Goal: Transaction & Acquisition: Purchase product/service

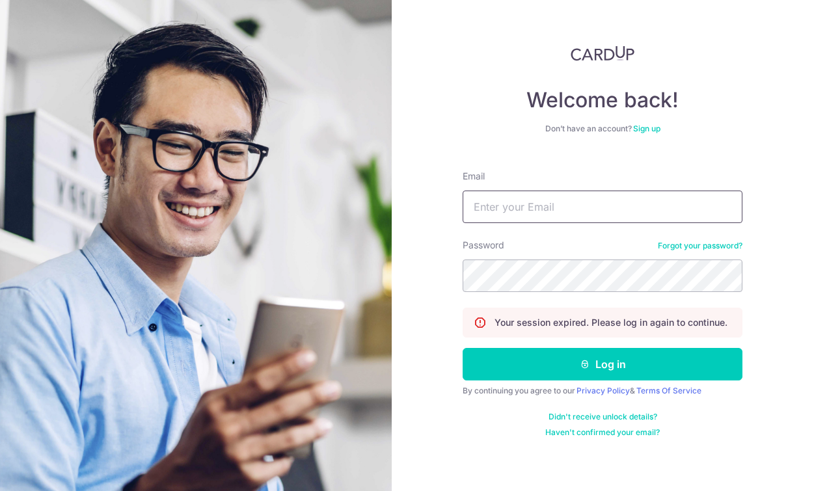
type input "torancepaul@gmail.com"
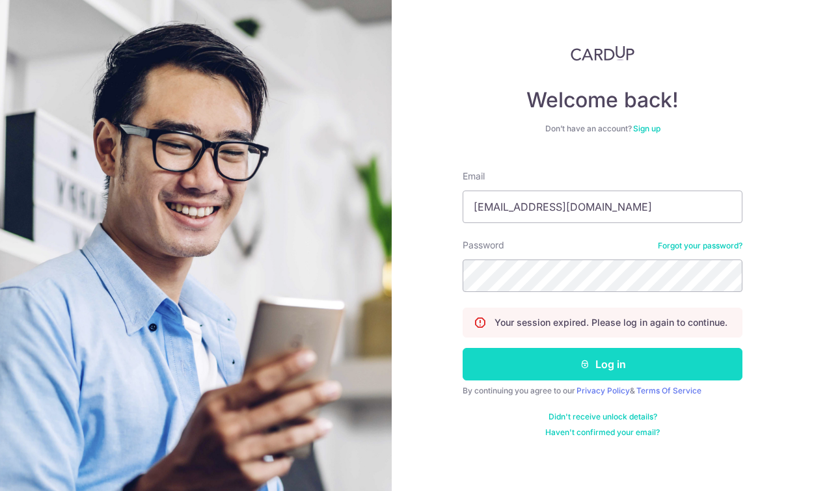
click at [532, 368] on button "Log in" at bounding box center [603, 364] width 280 height 33
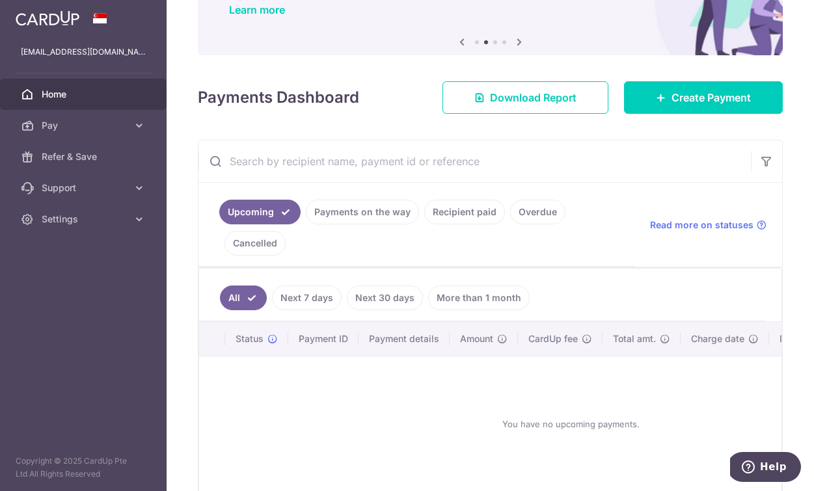
scroll to position [113, 0]
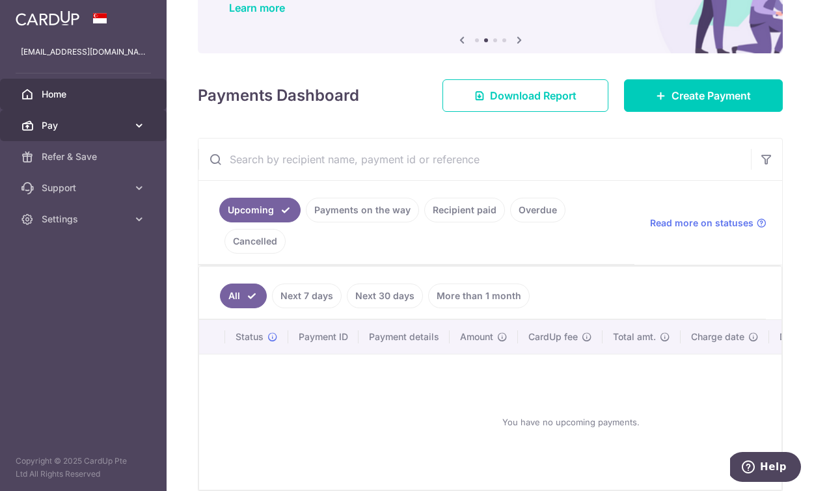
click at [80, 128] on span "Pay" at bounding box center [85, 125] width 86 height 13
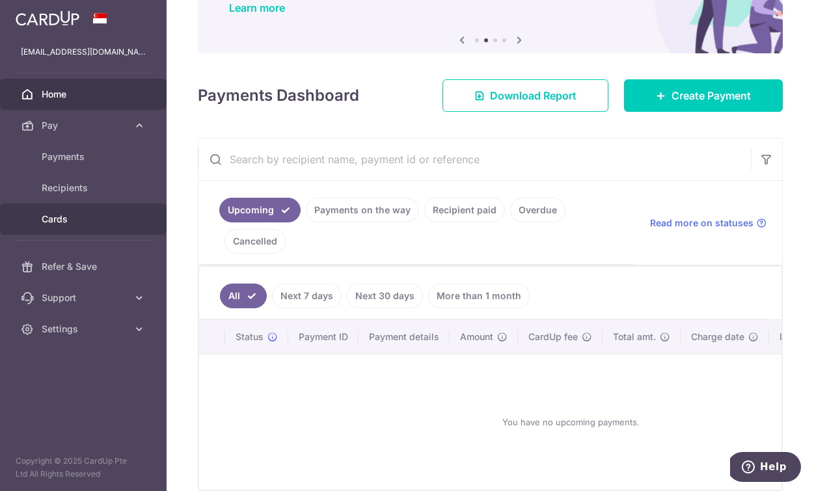
click at [68, 225] on span "Cards" at bounding box center [85, 219] width 86 height 13
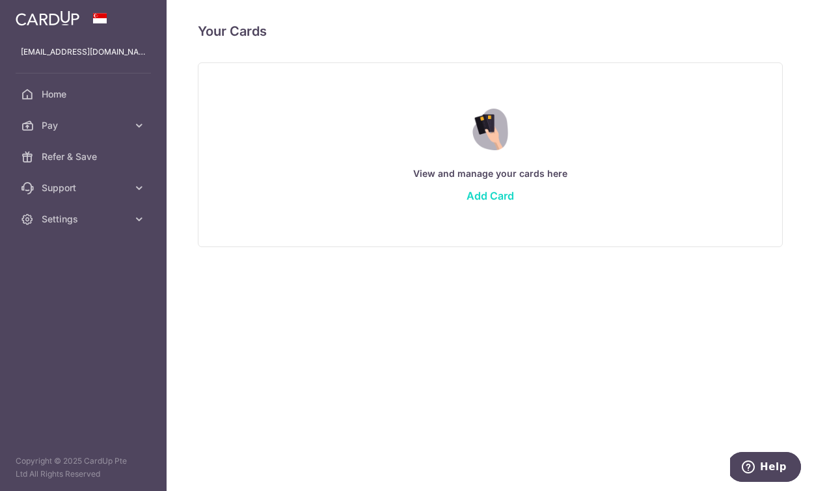
click at [489, 195] on link "Add Card" at bounding box center [491, 195] width 48 height 13
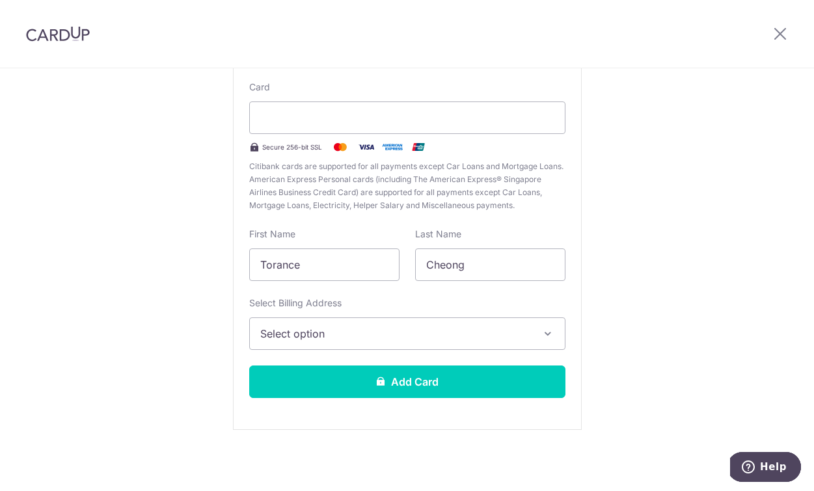
scroll to position [124, 0]
click at [308, 339] on span "Select option" at bounding box center [395, 334] width 271 height 16
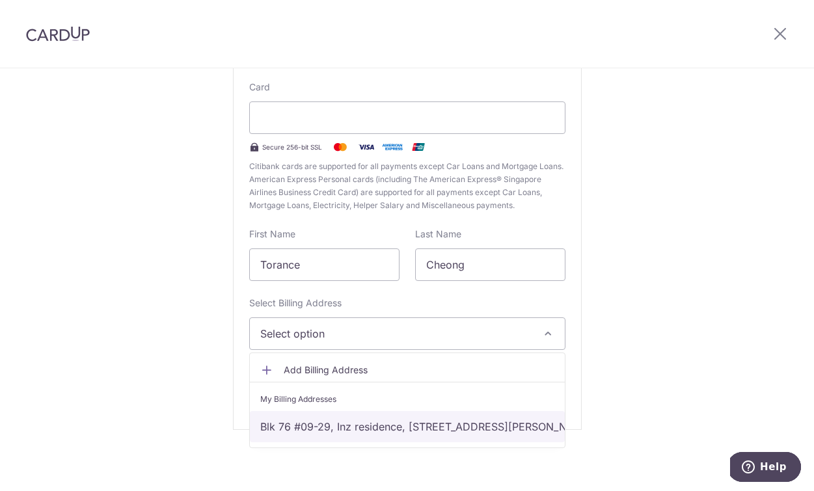
click at [313, 424] on link "Blk 76 #09-29, Inz residence, 76 Choa Chu Kang Ave 5, Singapore, Singapore-6881…" at bounding box center [407, 426] width 315 height 31
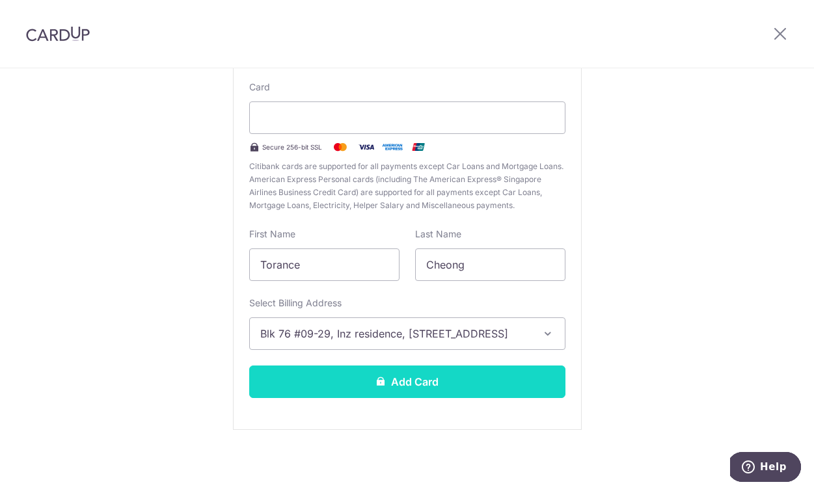
click at [347, 390] on button "Add Card" at bounding box center [407, 382] width 316 height 33
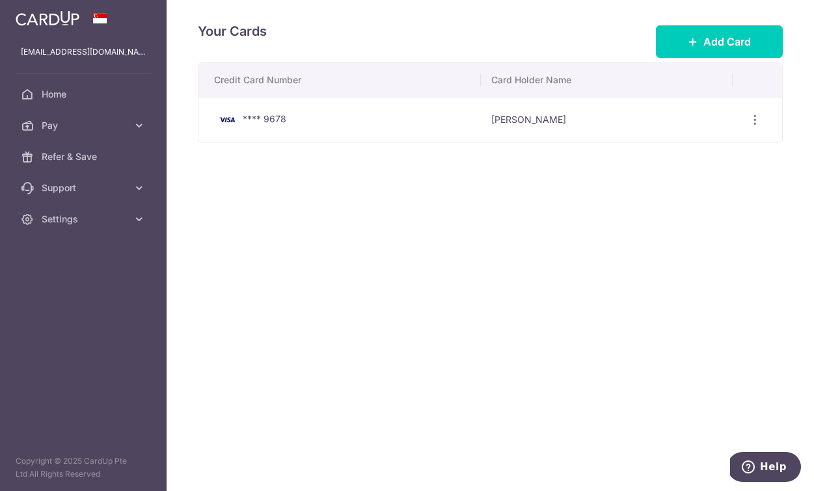
click at [263, 189] on div "Your Cards Add Card Credit Card Number Card Holder Name **** 9678 Torance Cheon…" at bounding box center [491, 245] width 648 height 491
click at [88, 122] on span "Pay" at bounding box center [85, 125] width 86 height 13
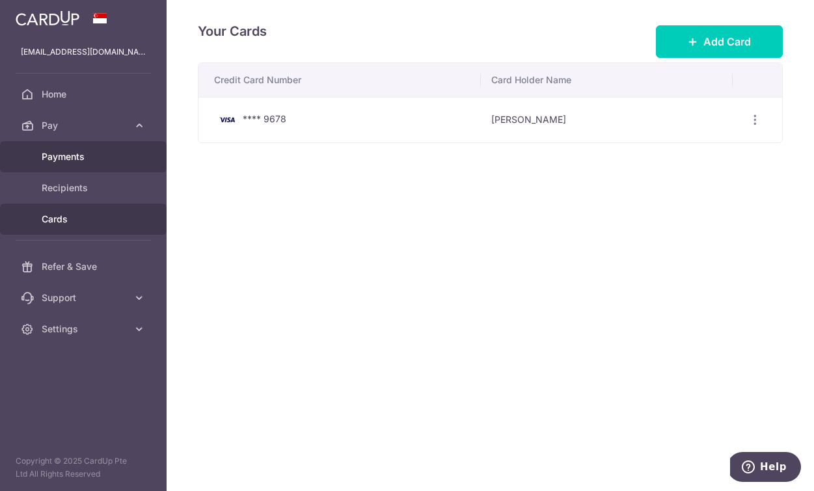
click at [87, 152] on span "Payments" at bounding box center [85, 156] width 86 height 13
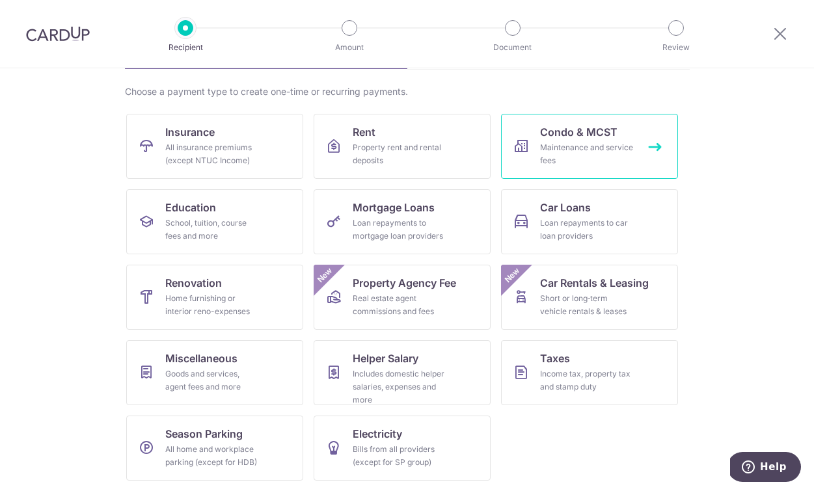
scroll to position [91, 0]
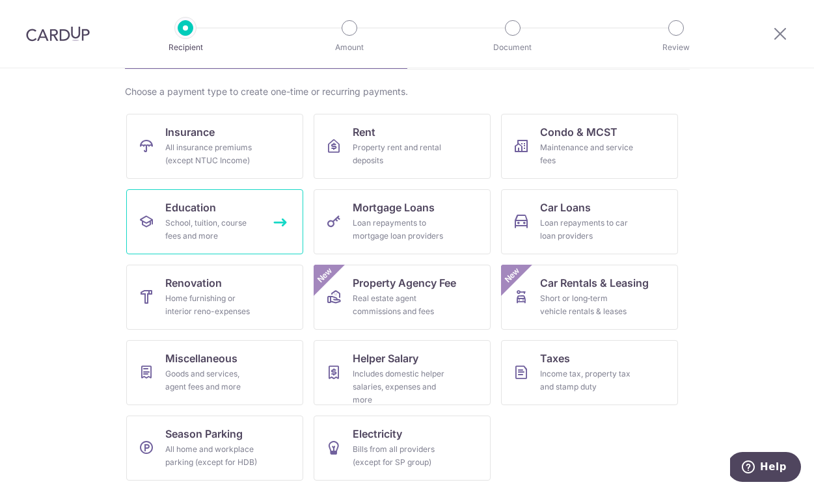
click at [249, 218] on div "School, tuition, course fees and more" at bounding box center [212, 230] width 94 height 26
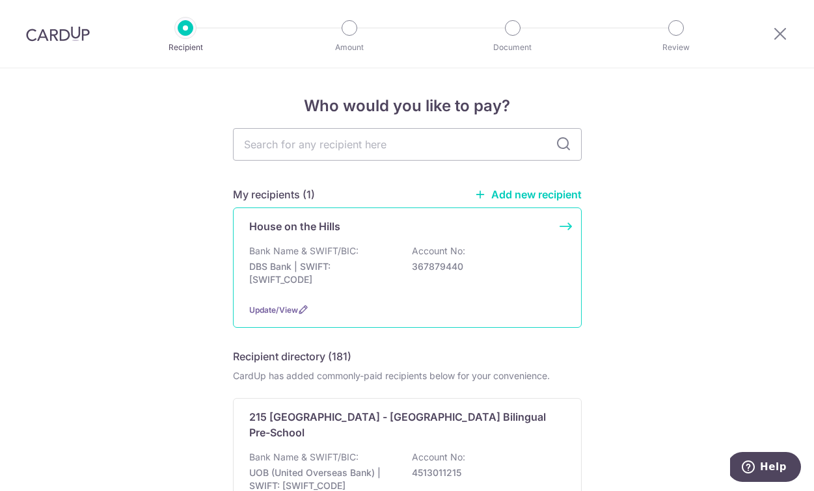
click at [349, 253] on p "Bank Name & SWIFT/BIC:" at bounding box center [303, 251] width 109 height 13
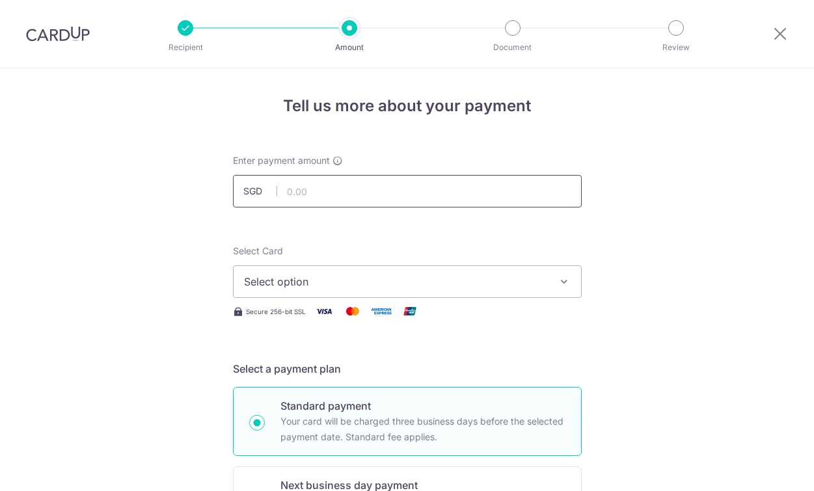
click at [377, 188] on input "text" at bounding box center [407, 191] width 349 height 33
click at [366, 195] on input "text" at bounding box center [407, 191] width 349 height 33
paste input "3732.96"
type input "3,732.96"
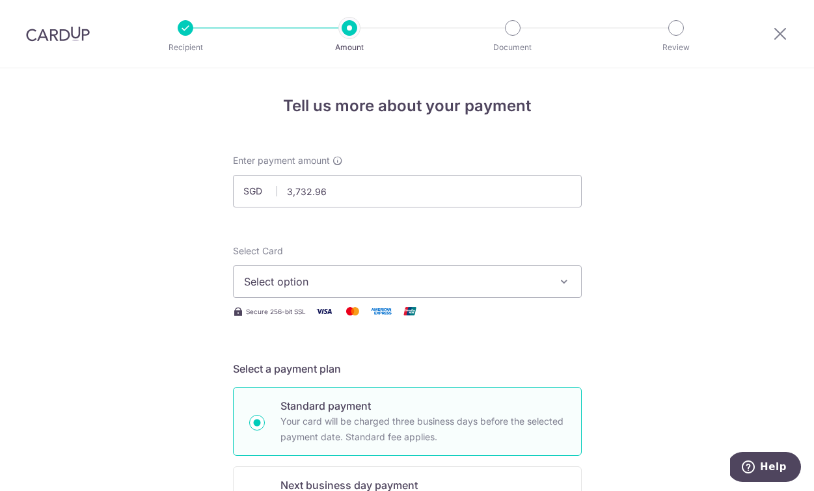
click at [350, 283] on span "Select option" at bounding box center [395, 282] width 303 height 16
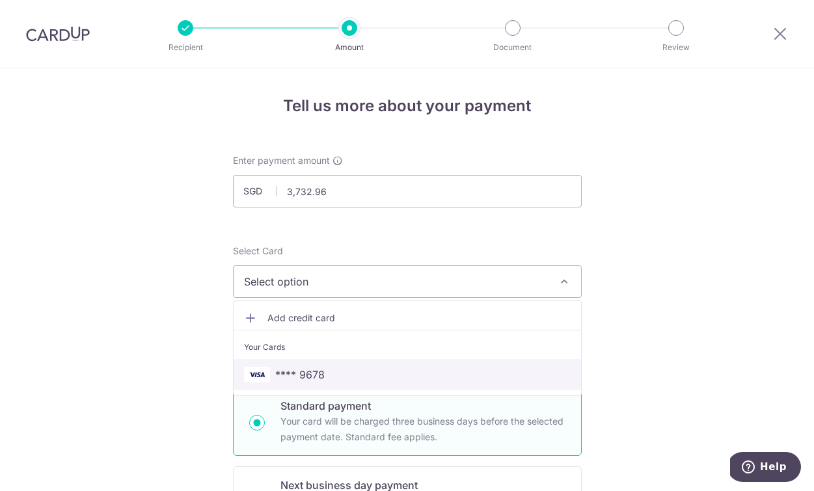
click at [322, 377] on span "**** 9678" at bounding box center [299, 375] width 49 height 16
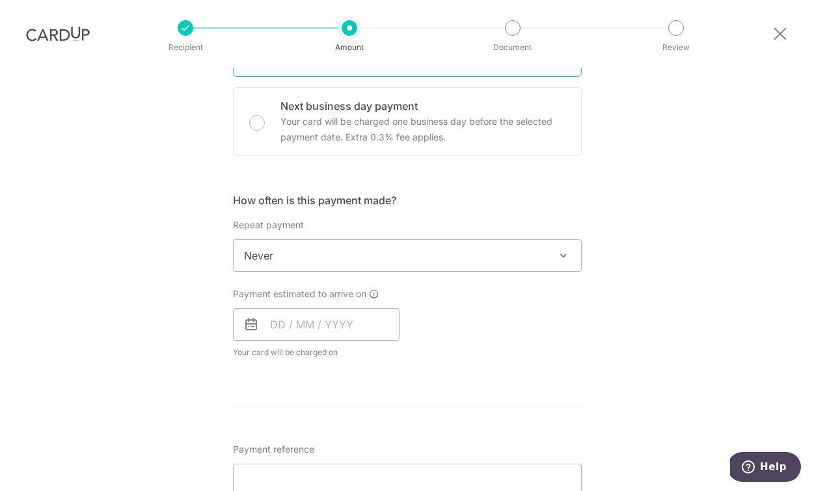
scroll to position [380, 0]
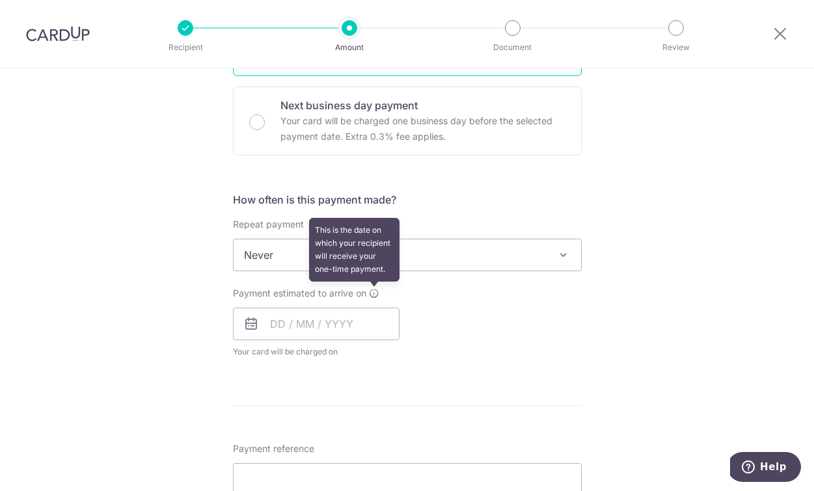
click at [374, 294] on icon at bounding box center [374, 293] width 10 height 10
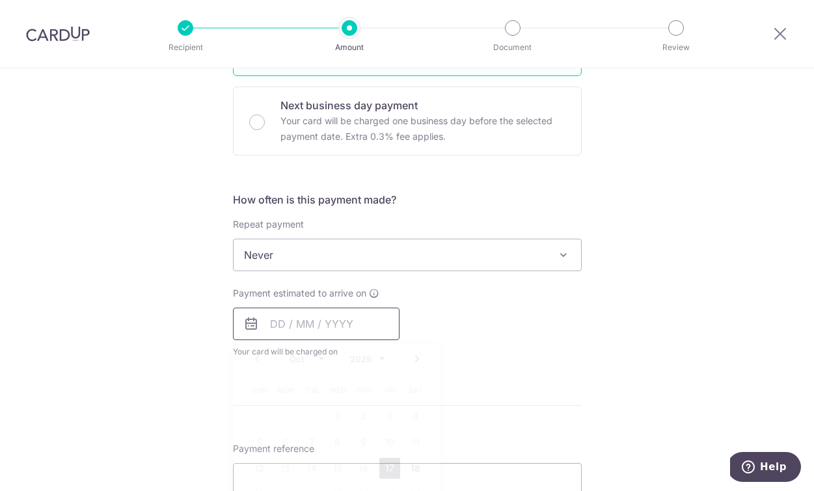
click at [277, 326] on input "text" at bounding box center [316, 324] width 167 height 33
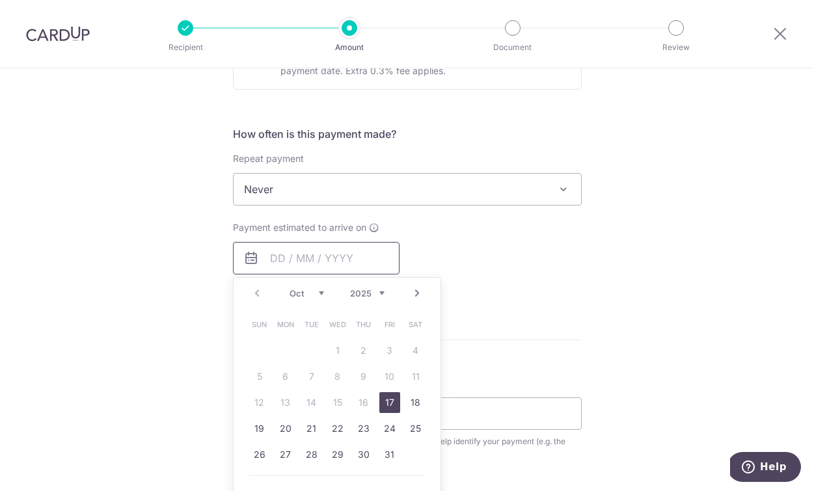
scroll to position [452, 0]
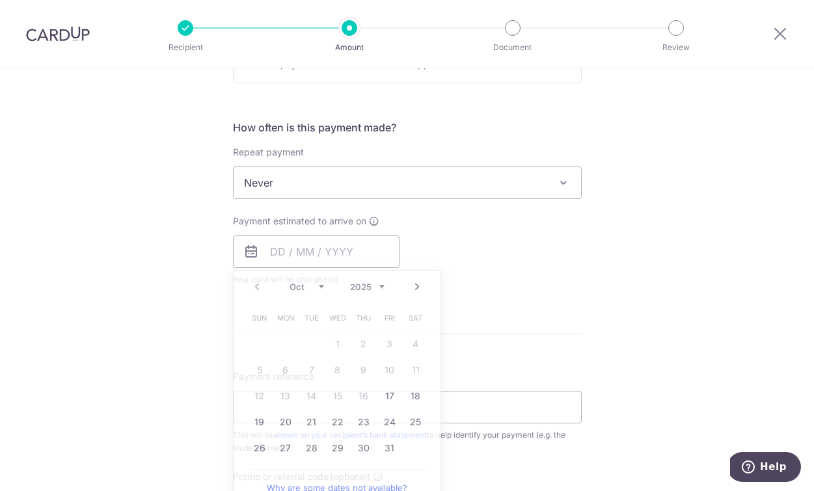
click at [571, 288] on div "How often is this payment made? Repeat payment Never Every week Every month Eve…" at bounding box center [407, 208] width 349 height 177
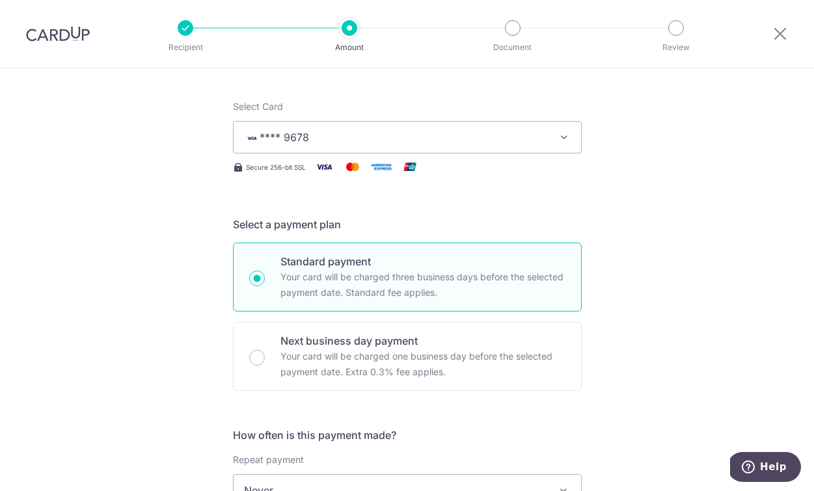
scroll to position [159, 0]
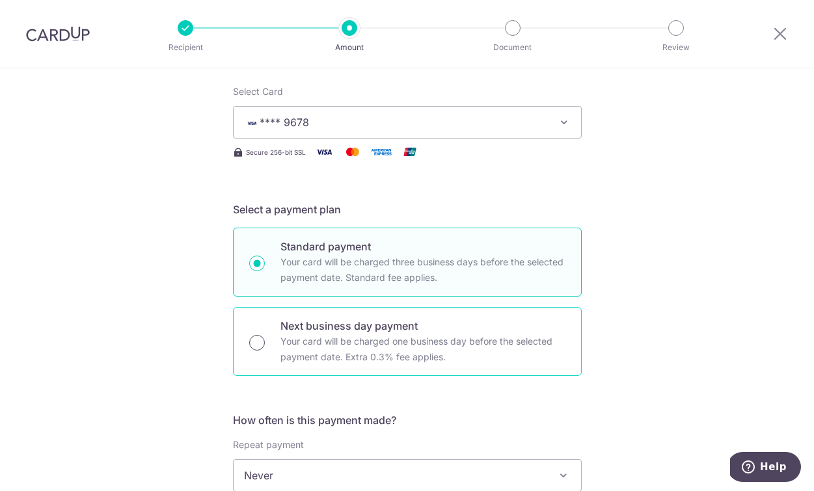
click at [257, 339] on input "Next business day payment Your card will be charged one business day before the…" at bounding box center [257, 343] width 16 height 16
radio input "true"
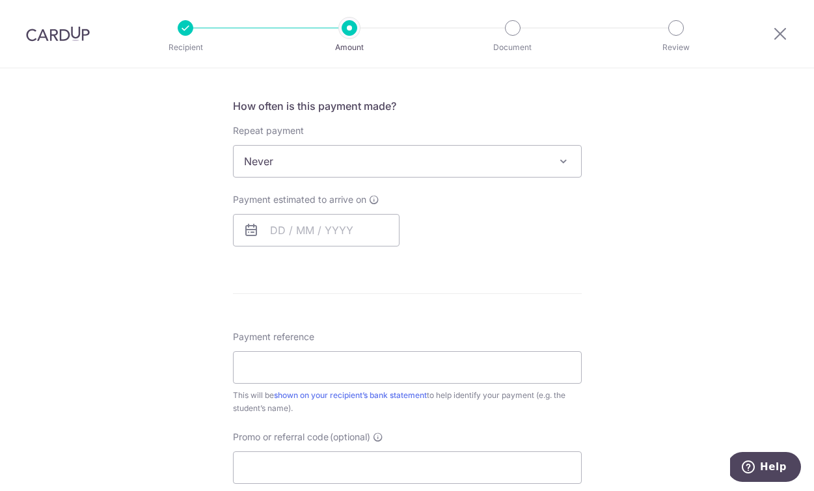
scroll to position [475, 0]
click at [309, 226] on input "text" at bounding box center [316, 229] width 167 height 33
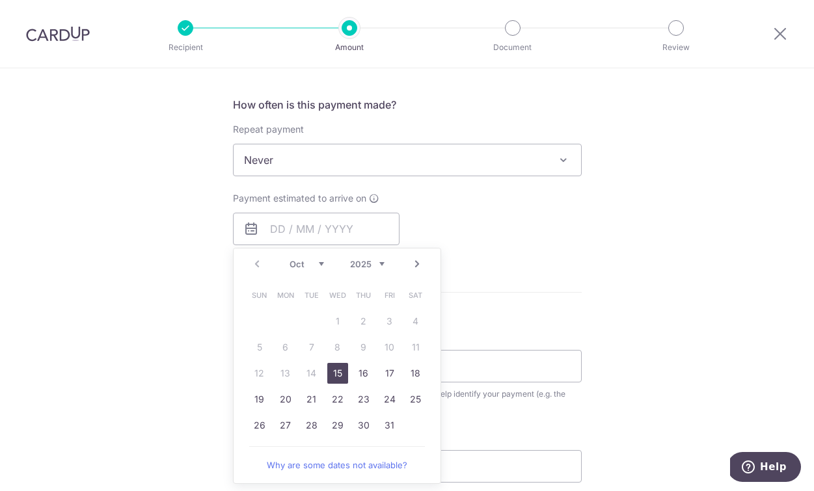
click at [337, 372] on link "15" at bounding box center [337, 373] width 21 height 21
type input "[DATE]"
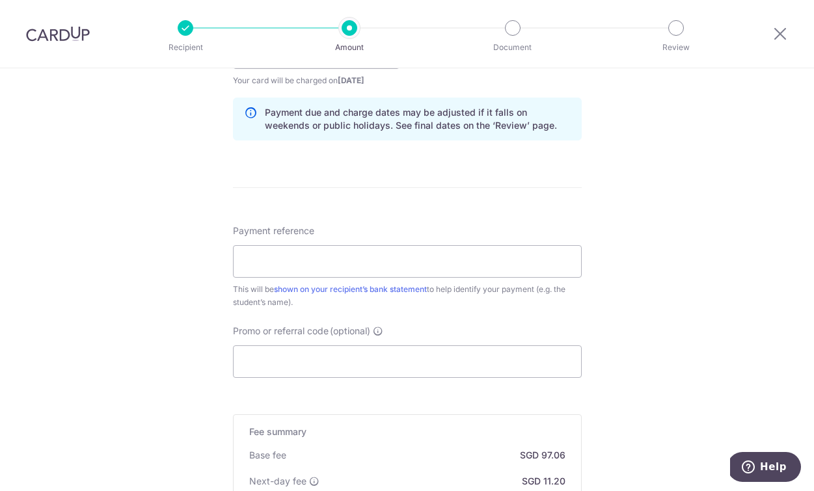
scroll to position [654, 0]
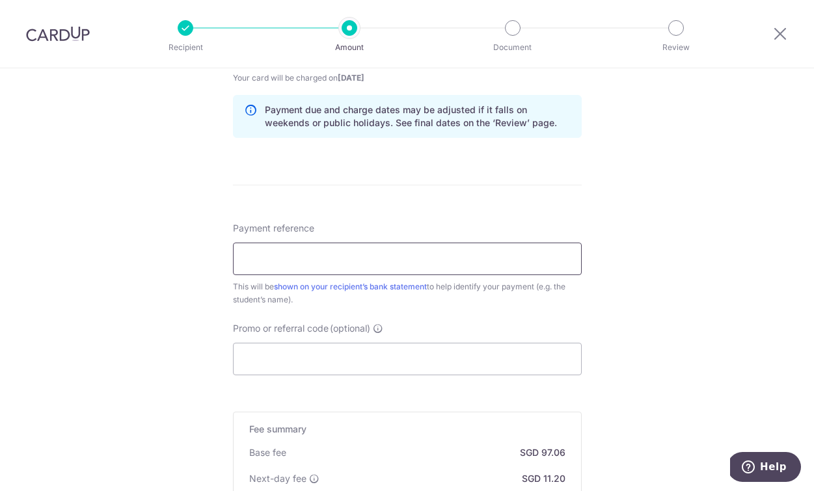
click at [487, 259] on input "Payment reference" at bounding box center [407, 259] width 349 height 33
paste input "Cheong Ze Xu Lukas"
type input "Cheong Ze Xu Lukas"
click at [451, 319] on div "Payment reference Cheong Ze Xu Lukas 18/35 This will be shown on your recipient…" at bounding box center [407, 299] width 349 height 154
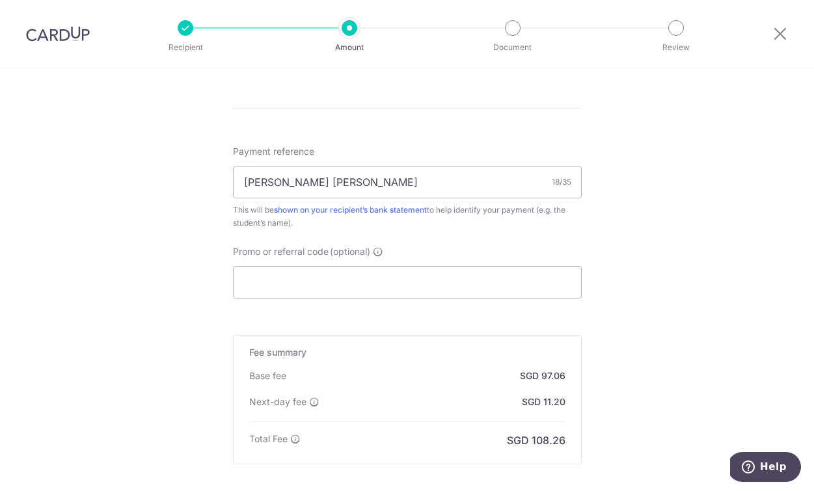
scroll to position [732, 0]
click at [319, 282] on input "Promo or referral code (optional)" at bounding box center [407, 281] width 349 height 33
paste input "OFF225"
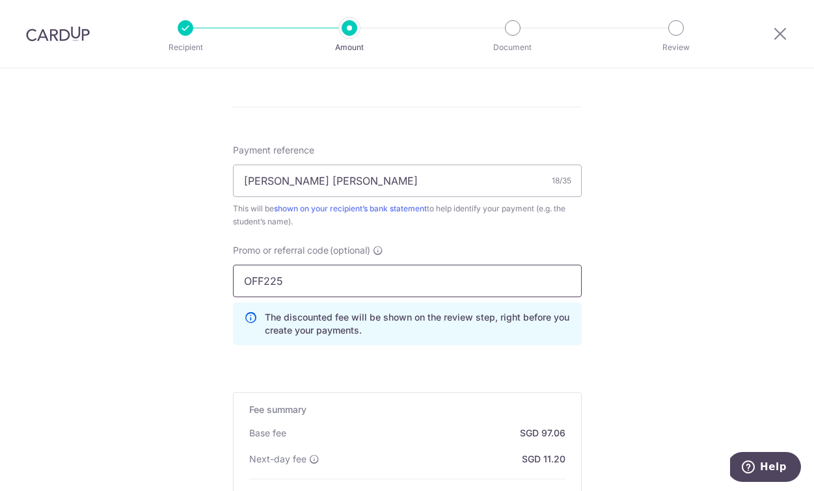
type input "OFF225"
click at [674, 241] on div "Tell us more about your payment Enter payment amount SGD 3,732.96 3732.96 Selec…" at bounding box center [407, 12] width 814 height 1352
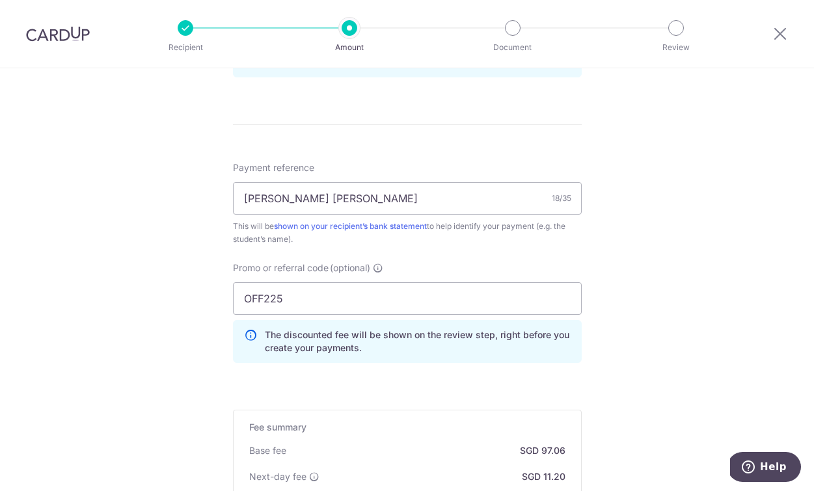
scroll to position [843, 0]
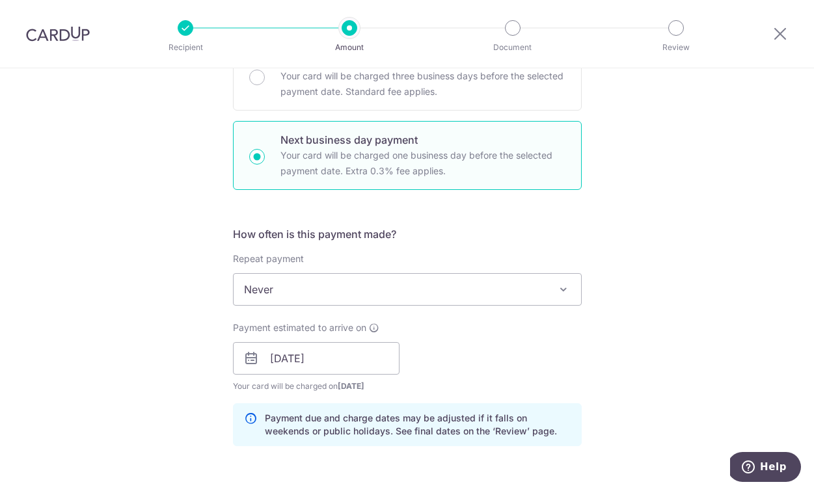
scroll to position [351, 0]
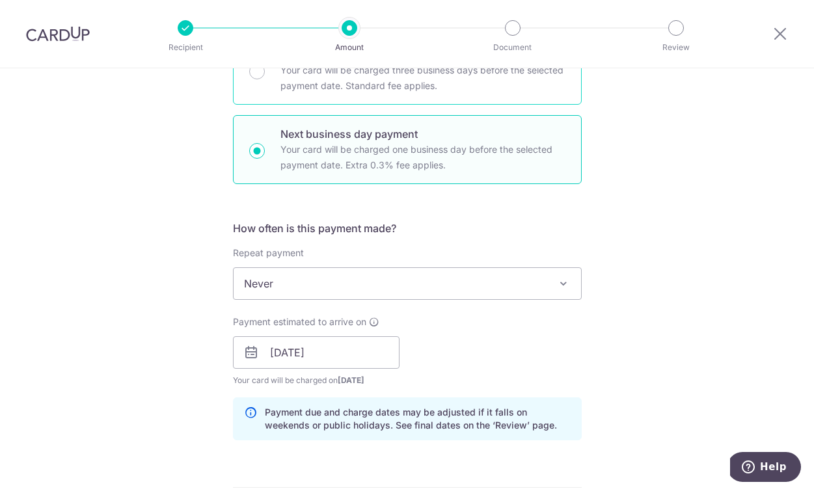
click at [368, 92] on p "Your card will be charged three business days before the selected payment date.…" at bounding box center [422, 77] width 285 height 31
click at [265, 79] on input "Standard payment Your card will be charged three business days before the selec…" at bounding box center [257, 72] width 16 height 16
radio input "true"
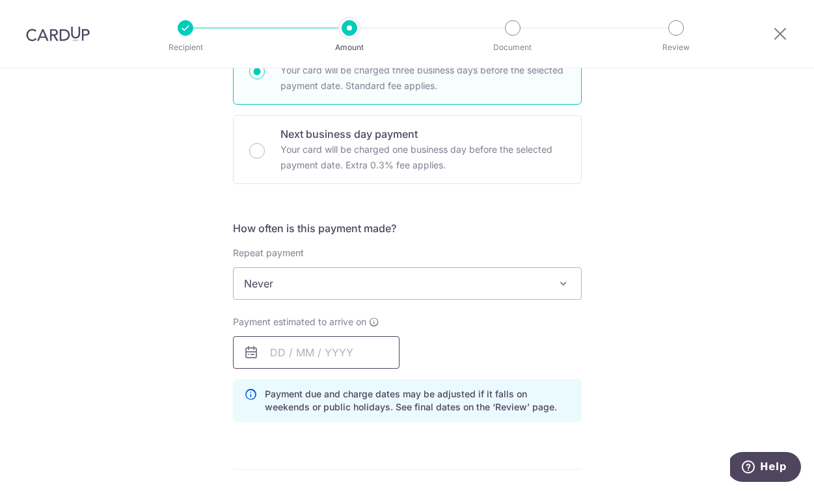
click at [345, 362] on input "text" at bounding box center [316, 352] width 167 height 33
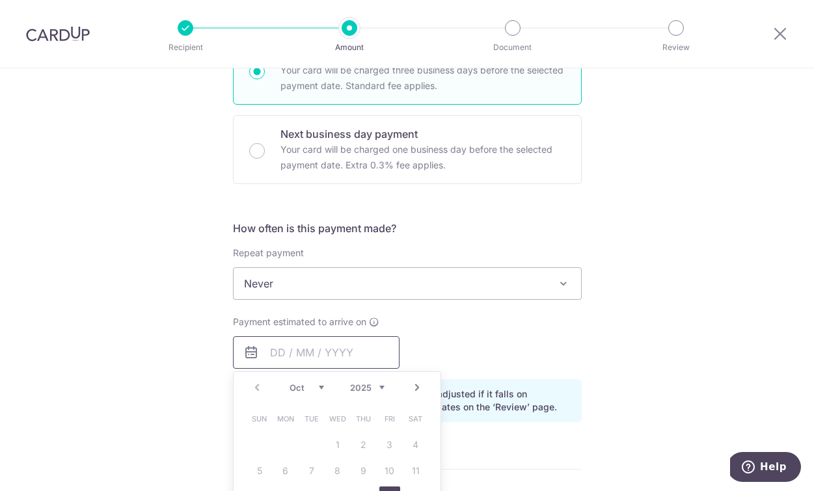
scroll to position [466, 0]
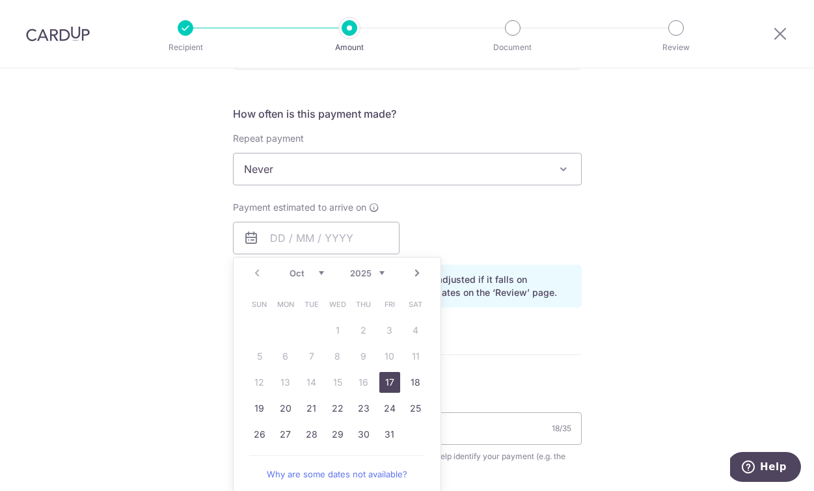
click at [391, 384] on link "17" at bounding box center [389, 382] width 21 height 21
type input "17/10/2025"
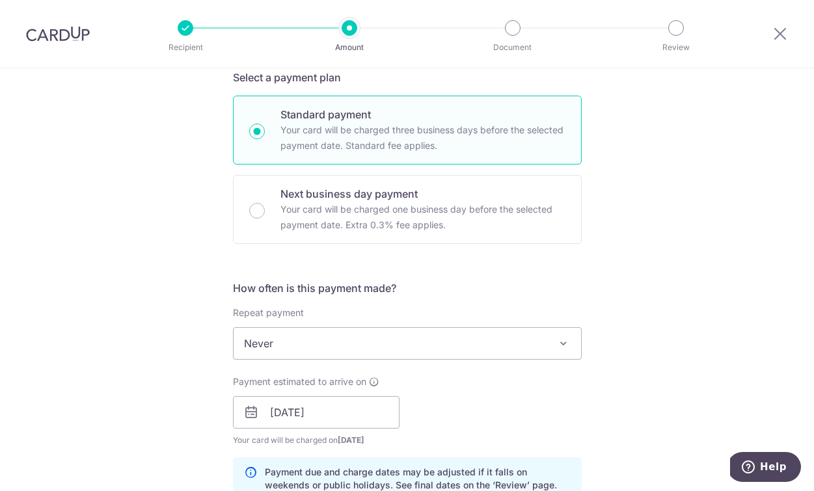
scroll to position [291, 0]
click at [257, 210] on input "Next business day payment Your card will be charged one business day before the…" at bounding box center [257, 212] width 16 height 16
radio input "true"
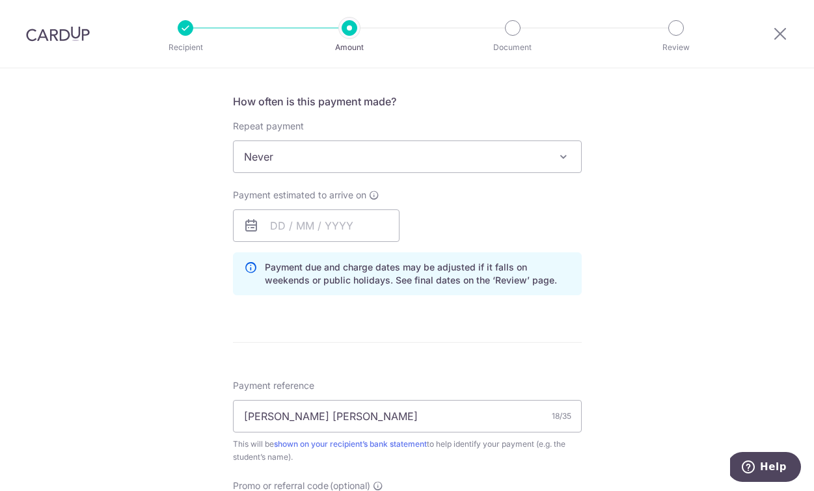
scroll to position [478, 0]
click at [341, 218] on input "text" at bounding box center [316, 226] width 167 height 33
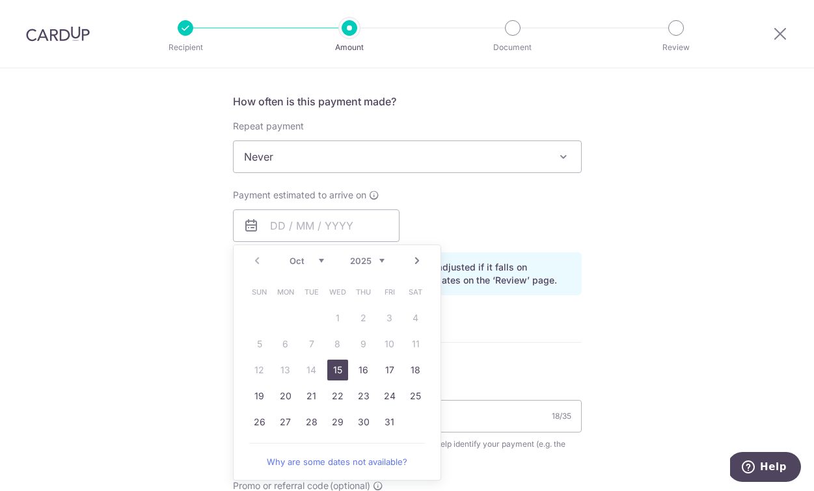
click at [340, 370] on link "15" at bounding box center [337, 370] width 21 height 21
type input "[DATE]"
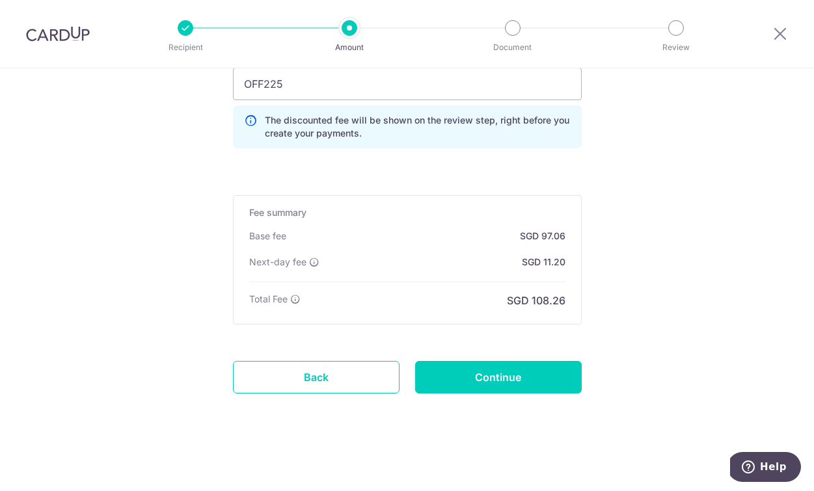
scroll to position [929, 0]
click at [513, 377] on input "Continue" at bounding box center [498, 377] width 167 height 33
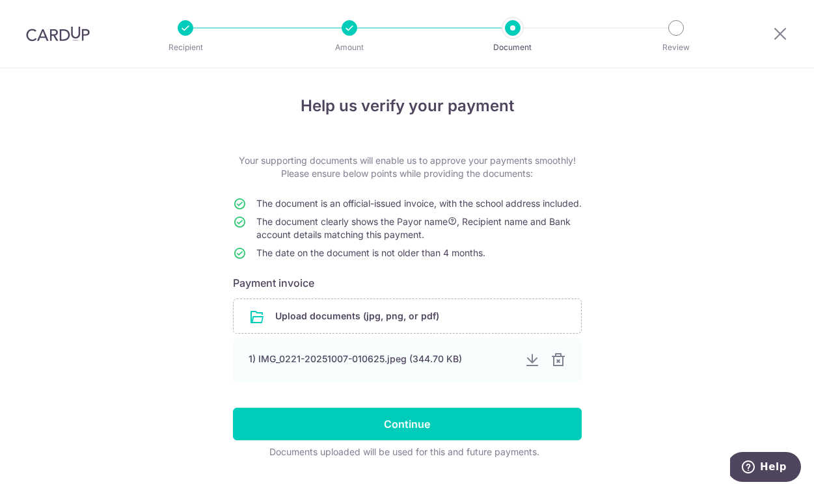
click at [625, 232] on div "Help us verify your payment Your supporting documents will enable us to approve…" at bounding box center [407, 294] width 814 height 452
click at [505, 332] on input "file" at bounding box center [408, 316] width 348 height 34
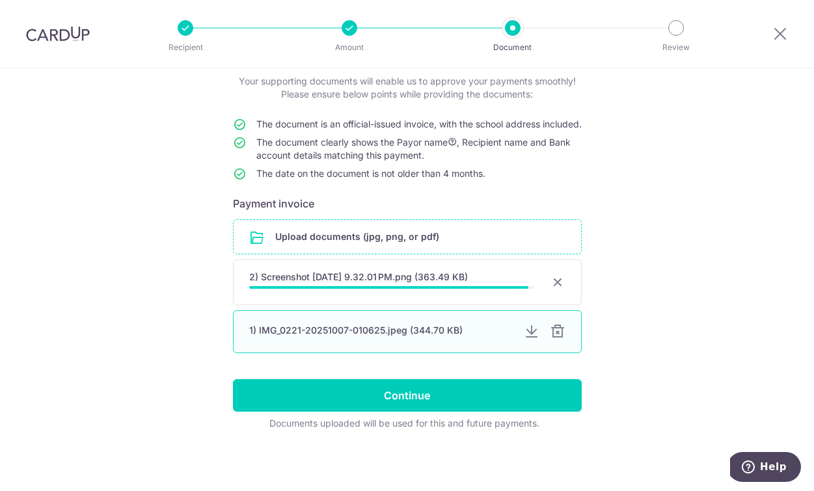
scroll to position [90, 0]
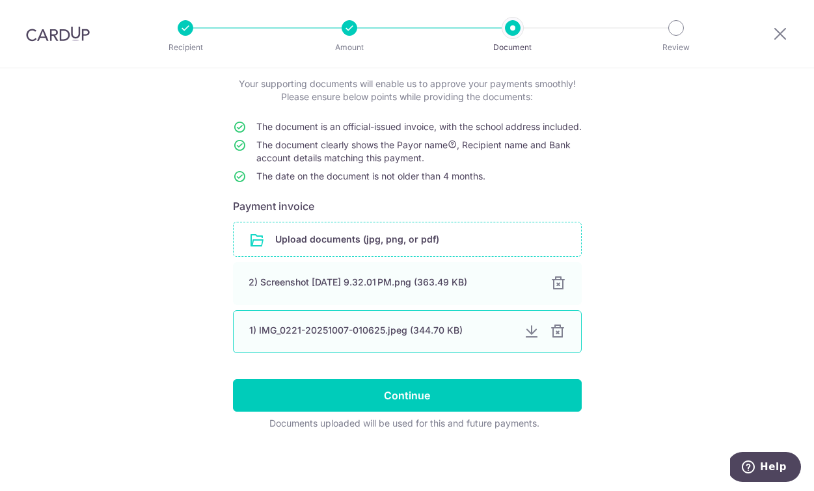
click at [429, 336] on div "1) IMG_0221-20251007-010625.jpeg (344.70 KB)" at bounding box center [381, 330] width 264 height 13
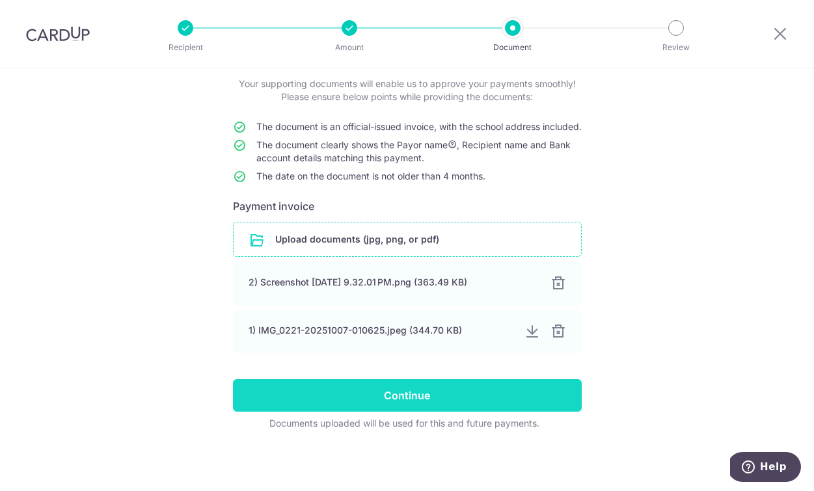
click at [497, 392] on input "Continue" at bounding box center [407, 395] width 349 height 33
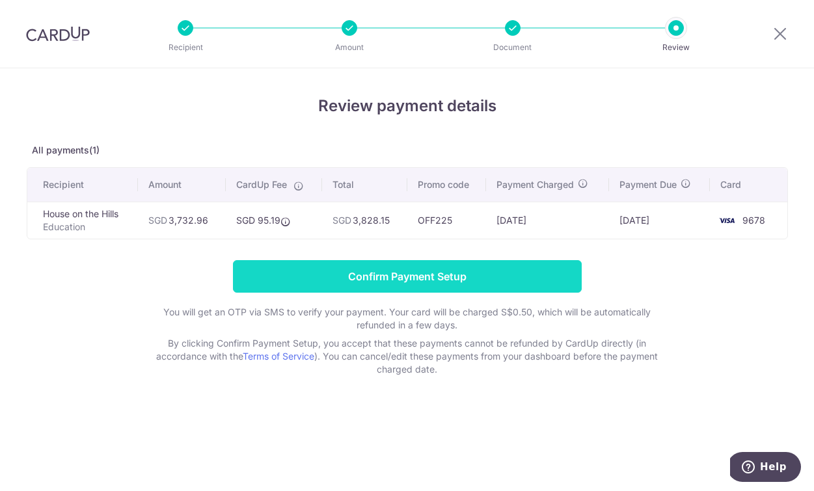
click at [435, 271] on input "Confirm Payment Setup" at bounding box center [407, 276] width 349 height 33
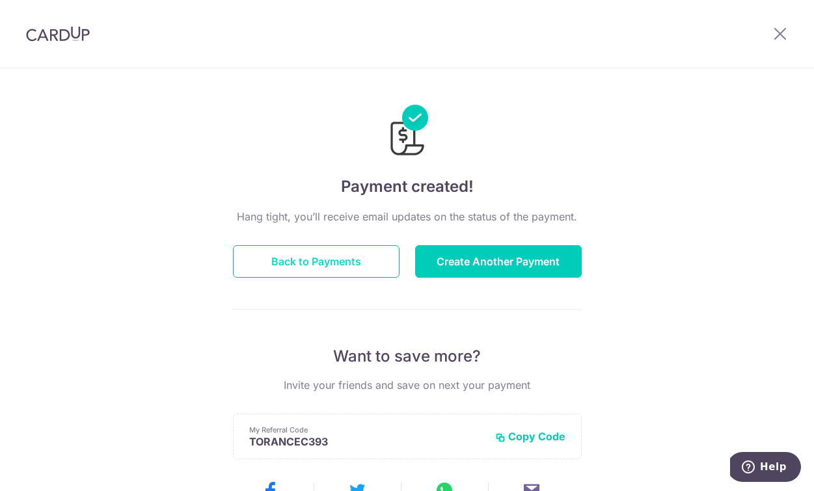
click at [344, 261] on button "Back to Payments" at bounding box center [316, 261] width 167 height 33
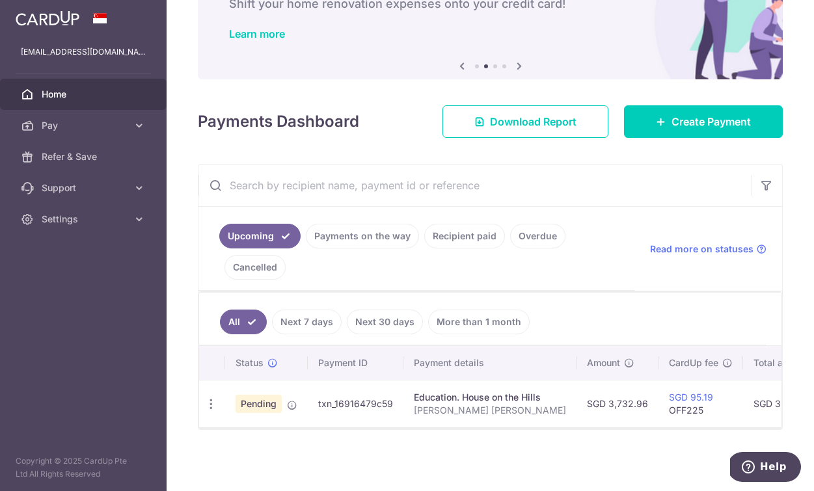
click at [505, 397] on div "Education. House on the Hills" at bounding box center [490, 397] width 152 height 13
click at [375, 405] on td "txn_16916479c59" at bounding box center [356, 404] width 96 height 48
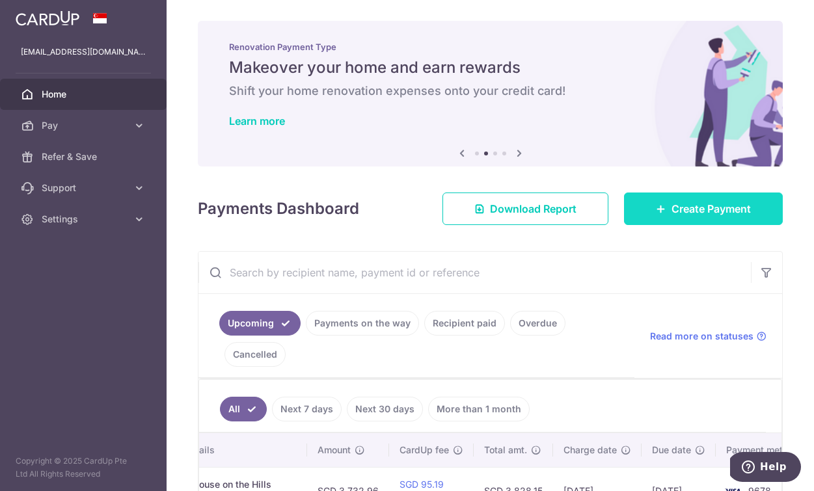
click at [637, 213] on link "Create Payment" at bounding box center [703, 209] width 159 height 33
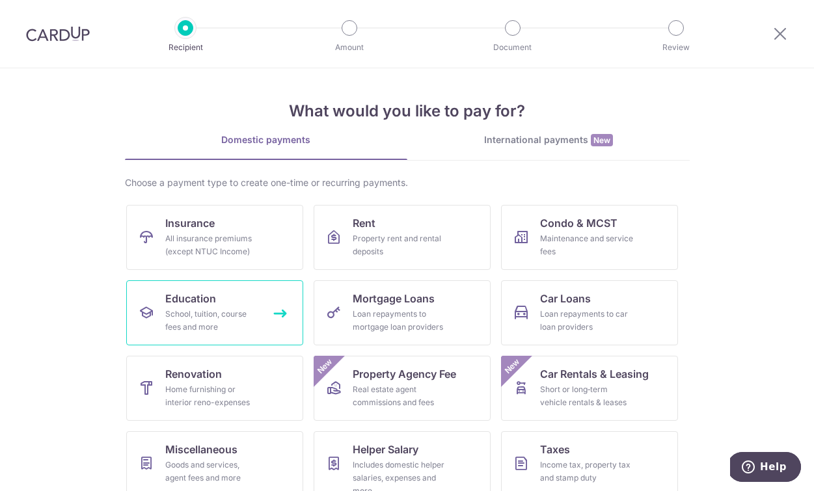
click at [214, 314] on div "School, tuition, course fees and more" at bounding box center [212, 321] width 94 height 26
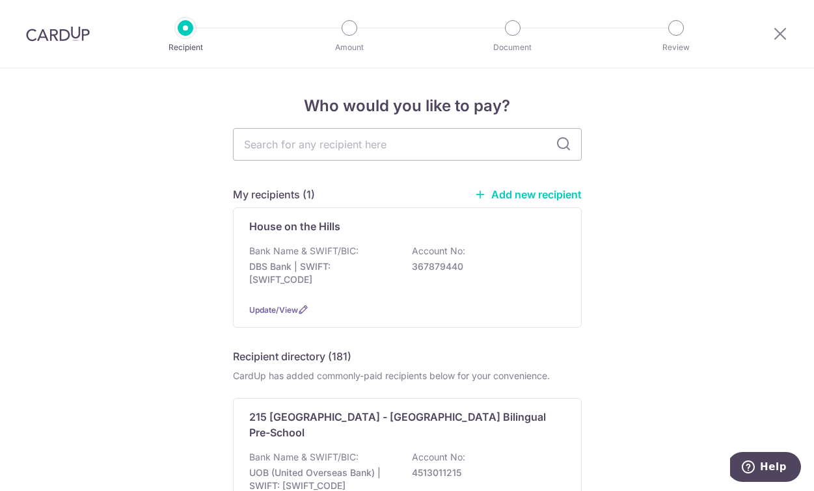
click at [55, 36] on img at bounding box center [58, 34] width 64 height 16
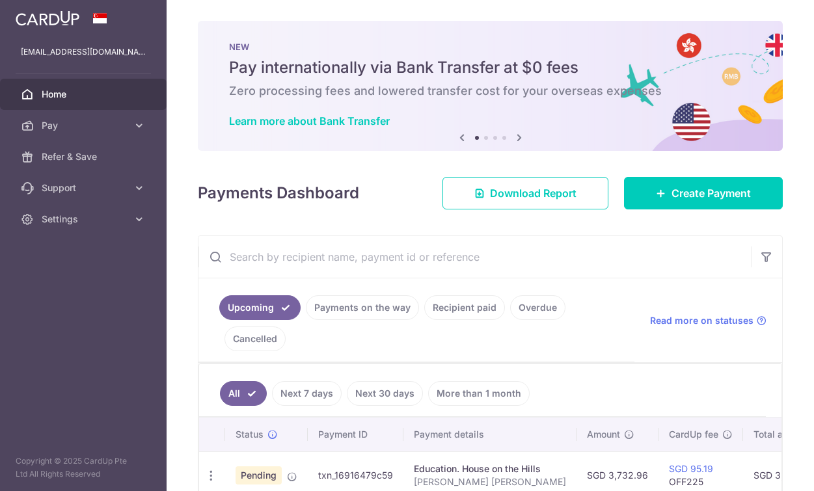
click at [774, 32] on div "NEW Pay internationally via Bank Transfer at $0 fees Zero processing fees and l…" at bounding box center [490, 86] width 585 height 130
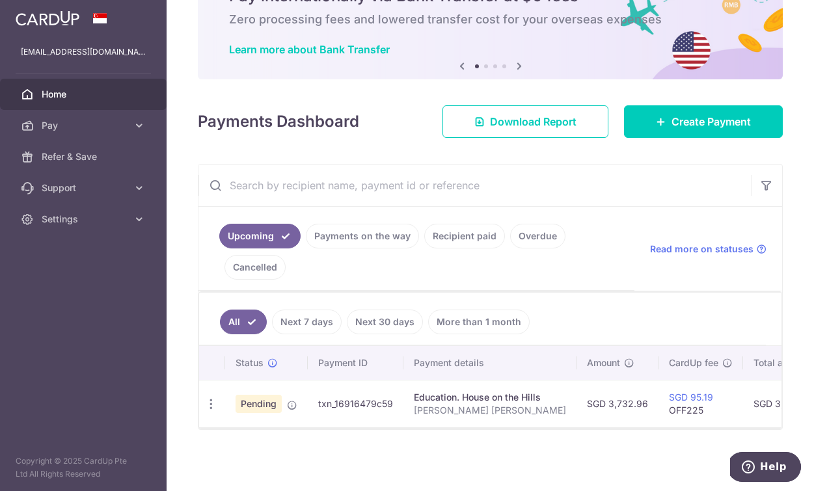
scroll to position [72, 0]
click at [687, 411] on td "SGD 95.19 OFF225" at bounding box center [701, 404] width 85 height 48
click at [595, 394] on td "SGD 3,732.96" at bounding box center [618, 404] width 82 height 48
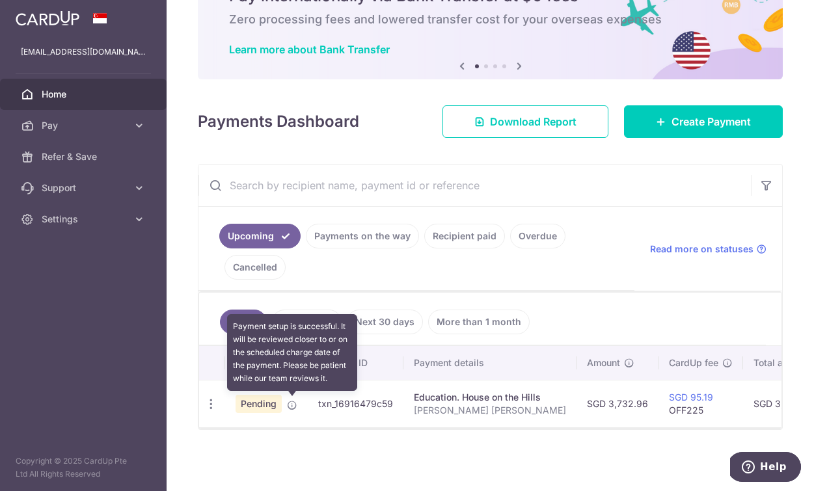
click at [290, 403] on icon at bounding box center [292, 405] width 10 height 10
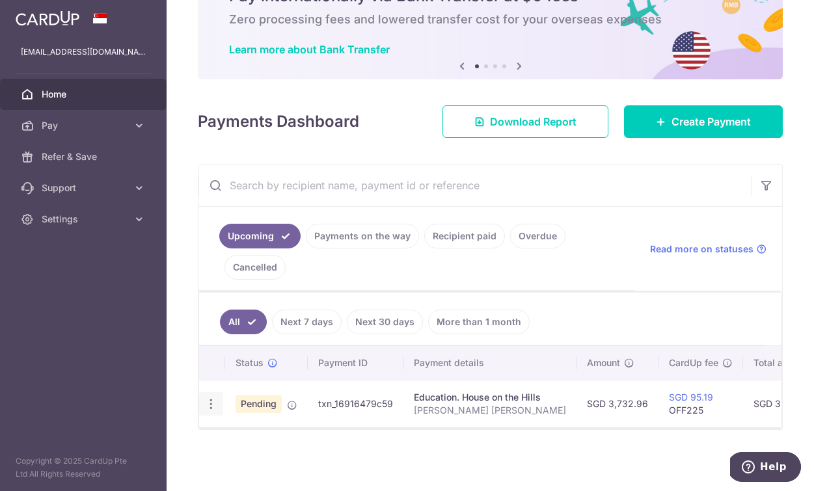
click at [213, 404] on icon "button" at bounding box center [211, 405] width 14 height 14
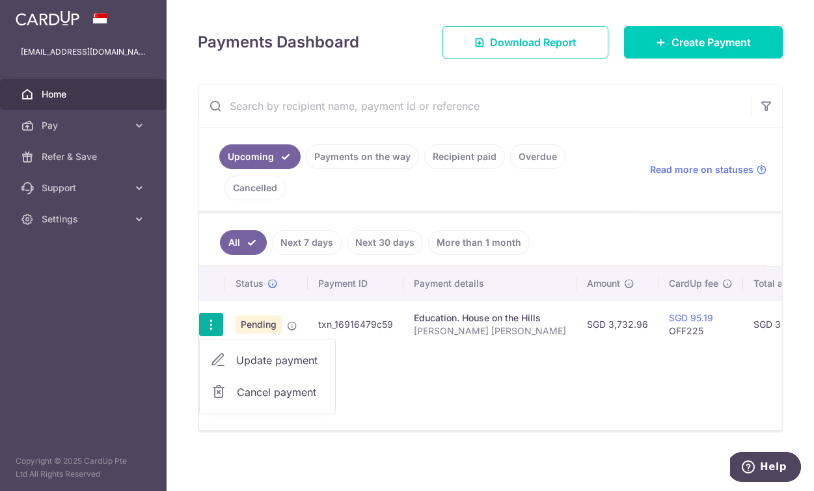
click at [249, 390] on span "Cancel payment" at bounding box center [280, 393] width 87 height 16
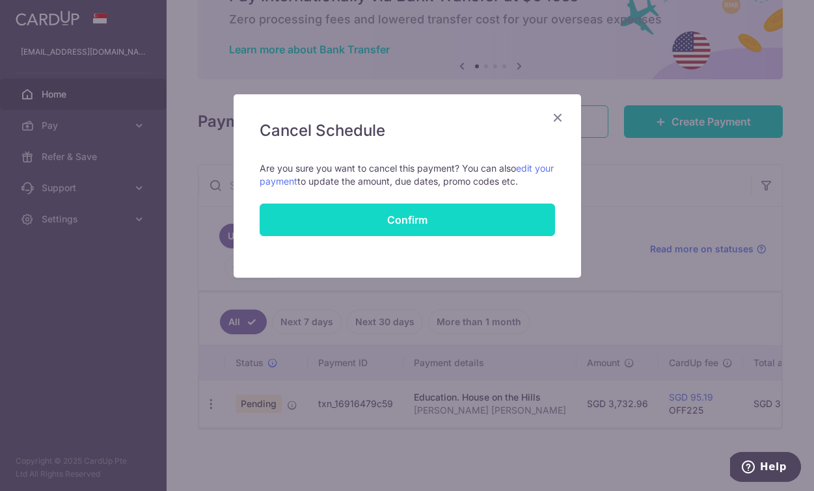
click at [457, 221] on button "Confirm" at bounding box center [407, 220] width 295 height 33
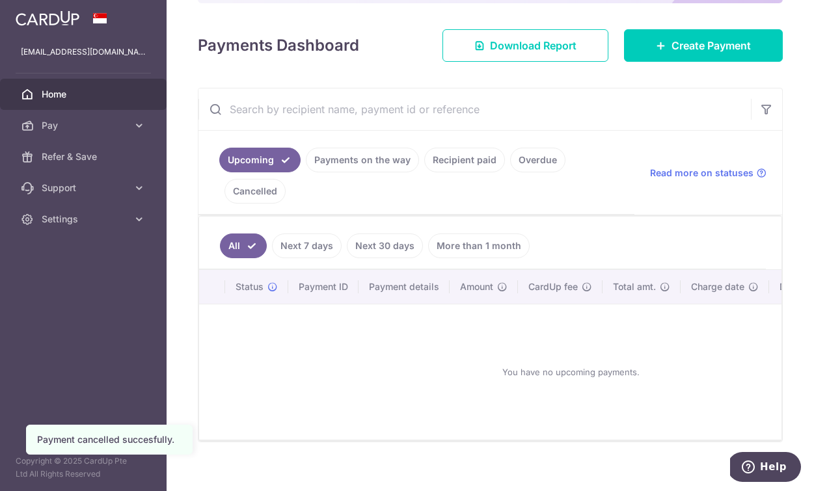
scroll to position [172, 0]
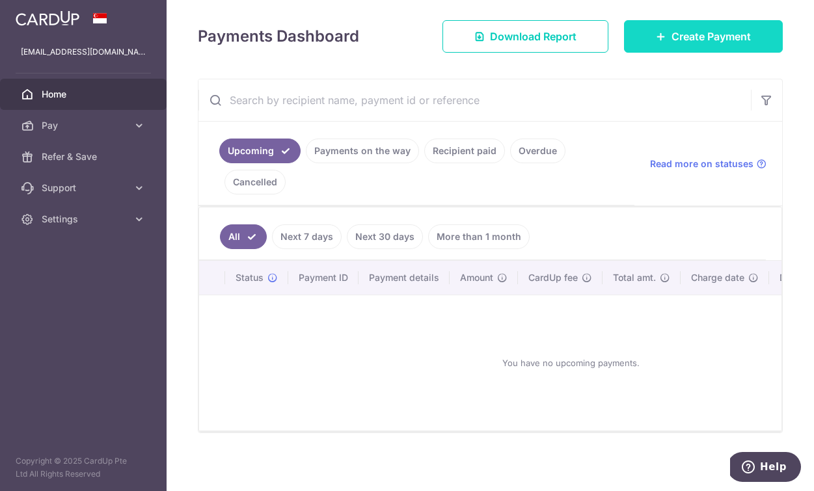
click at [705, 37] on span "Create Payment" at bounding box center [711, 37] width 79 height 16
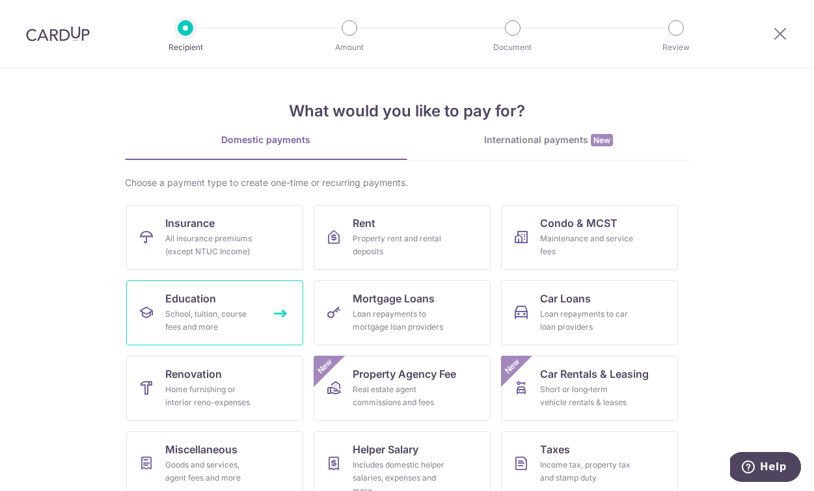
click at [213, 312] on div "School, tuition, course fees and more" at bounding box center [212, 321] width 94 height 26
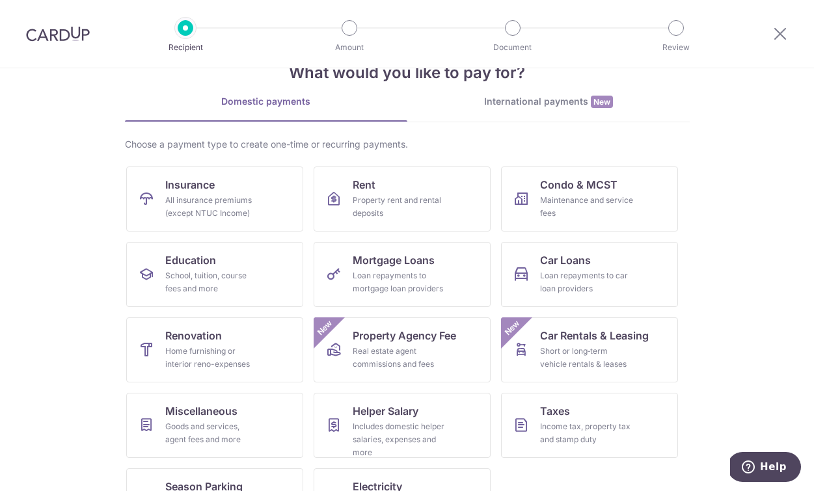
scroll to position [38, 0]
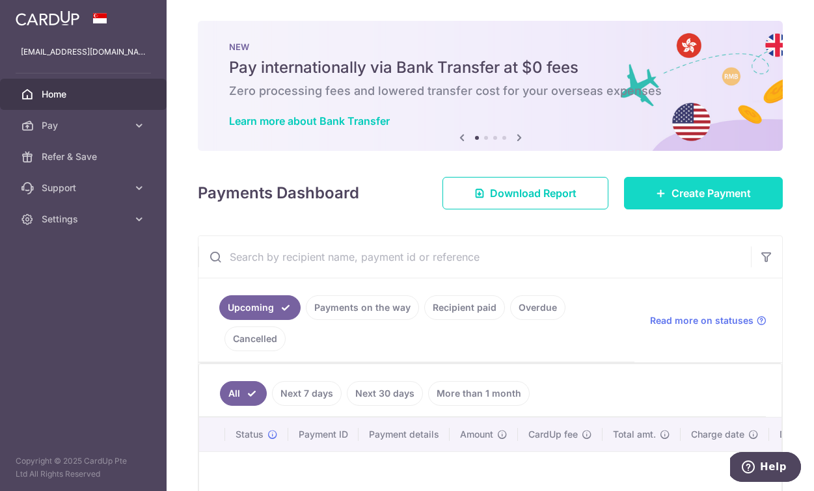
click at [685, 199] on span "Create Payment" at bounding box center [711, 193] width 79 height 16
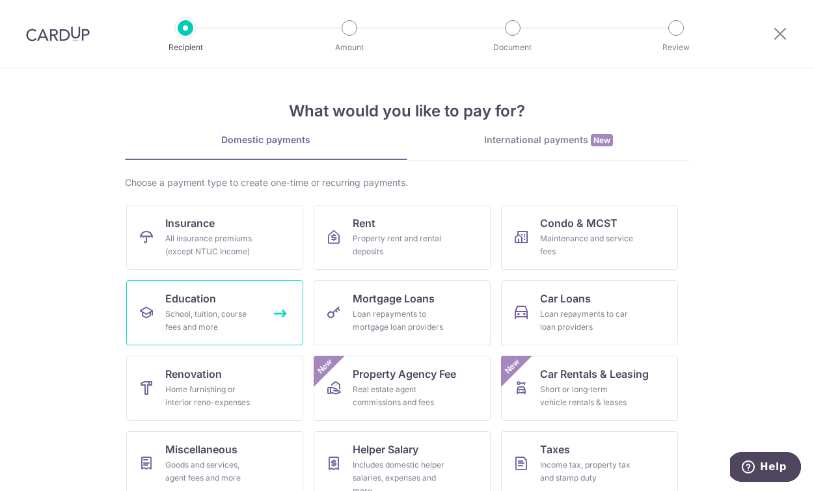
click at [228, 307] on link "Education School, tuition, course fees and more" at bounding box center [214, 312] width 177 height 65
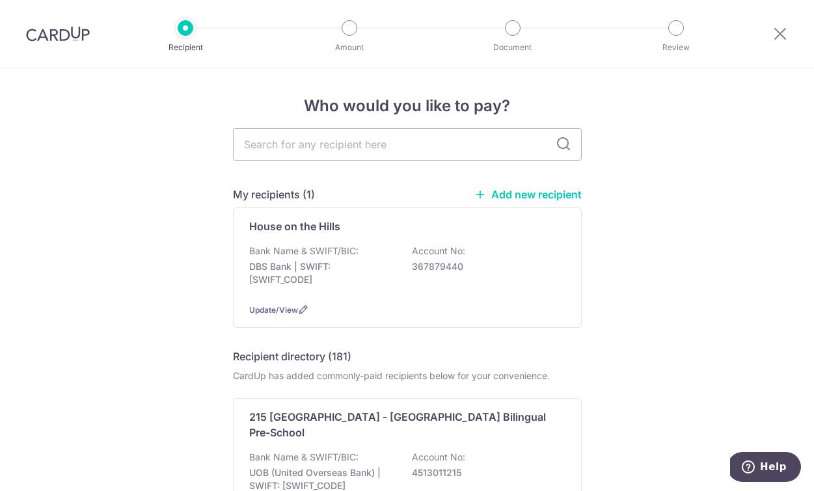
click at [550, 197] on link "Add new recipient" at bounding box center [527, 194] width 107 height 13
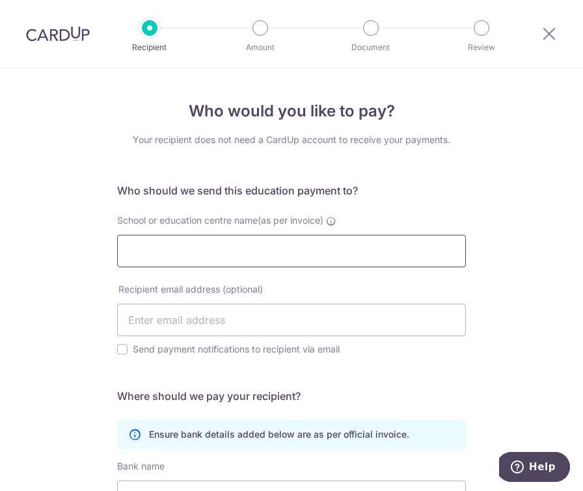
click at [156, 243] on input "School or education centre name(as per invoice)" at bounding box center [291, 251] width 349 height 33
click at [221, 251] on input "School or education centre name(as per invoice)" at bounding box center [291, 251] width 349 height 33
paste input "House on the Hill Pte Ltd"
type input "House on the Hill Pte Ltd"
click at [48, 260] on div "Who would you like to pay? Your recipient does not need a CardUp account to rec…" at bounding box center [291, 391] width 583 height 646
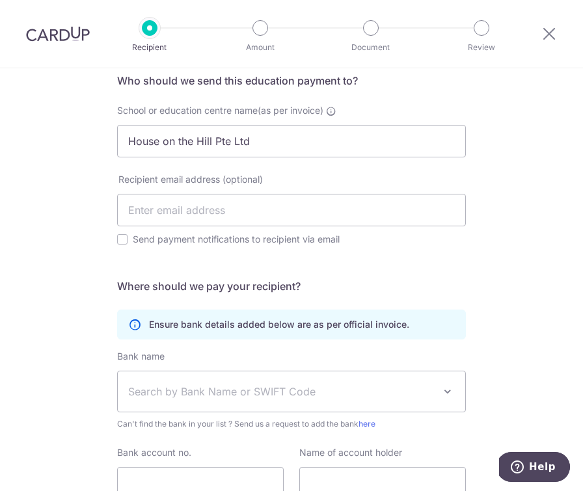
scroll to position [111, 0]
paste input "huiying@houseonthehill.com.sg"
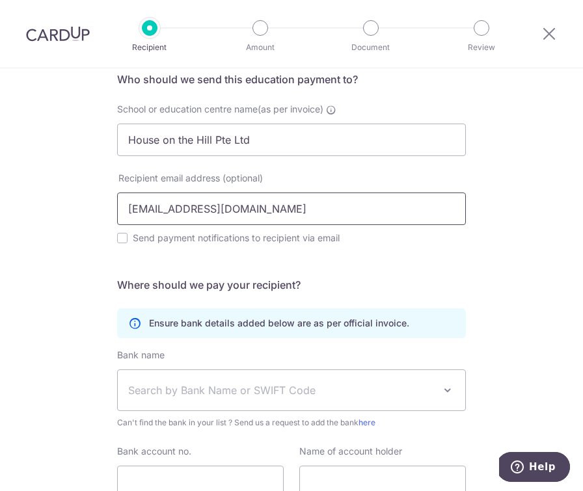
type input "huiying@houseonthehill.com.sg"
click at [88, 275] on div "Who would you like to pay? Your recipient does not need a CardUp account to rec…" at bounding box center [291, 280] width 583 height 646
click at [333, 202] on input "huiying@houseonthehill.com.sg" at bounding box center [291, 209] width 349 height 33
click button "Submit Request" at bounding box center [0, 0] width 0 height 0
click at [55, 255] on div "Who would you like to pay? Your recipient does not need a CardUp account to rec…" at bounding box center [291, 280] width 583 height 646
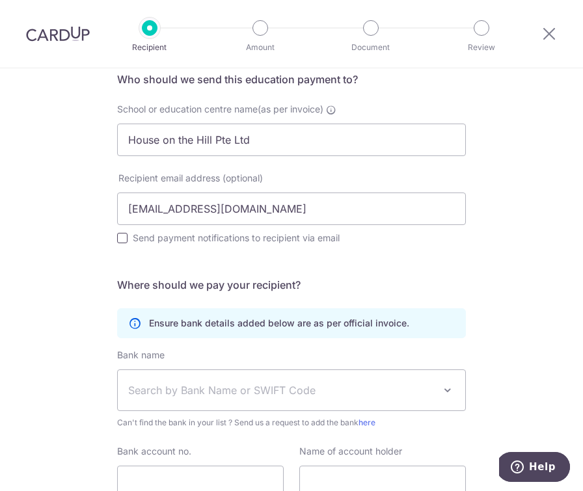
click at [120, 238] on input "Send payment notifications to recipient via email" at bounding box center [122, 238] width 10 height 10
checkbox input "true"
click at [297, 210] on input "huiying@houseonthehill.com.sg" at bounding box center [291, 209] width 349 height 33
type input "[EMAIL_ADDRESS][DOMAIN_NAME]"
click at [65, 320] on div "Who would you like to pay? Your recipient does not need a CardUp account to rec…" at bounding box center [291, 280] width 583 height 646
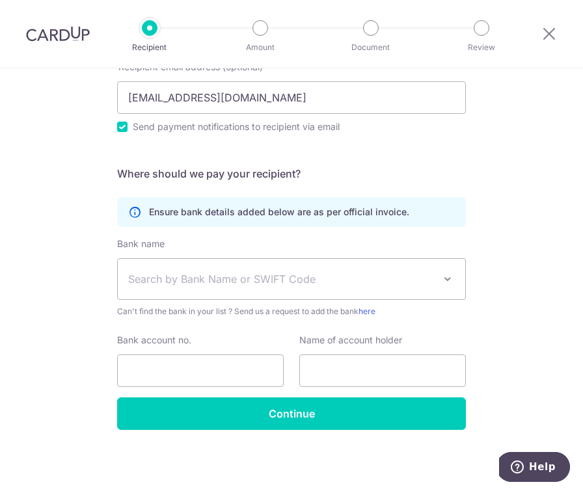
scroll to position [223, 0]
click at [160, 277] on span "Search by Bank Name or SWIFT Code" at bounding box center [281, 279] width 306 height 16
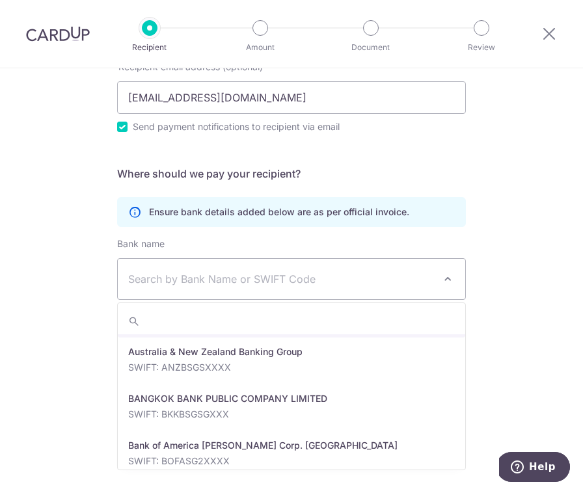
scroll to position [96, 0]
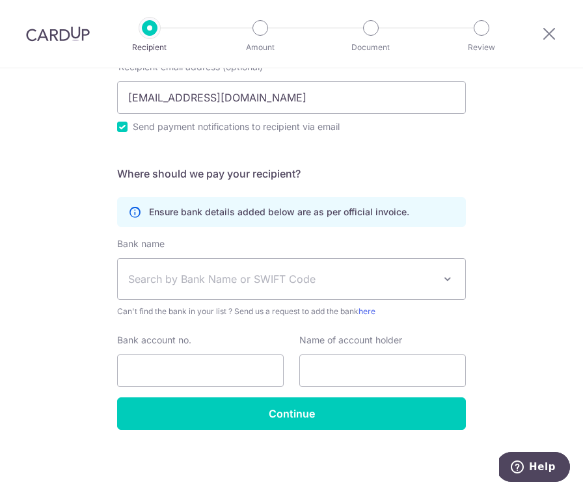
click at [66, 331] on div "Who would you like to pay? Your recipient does not need a CardUp account to rec…" at bounding box center [291, 169] width 583 height 646
click at [190, 291] on span "Search by Bank Name or SWIFT Code" at bounding box center [292, 279] width 348 height 40
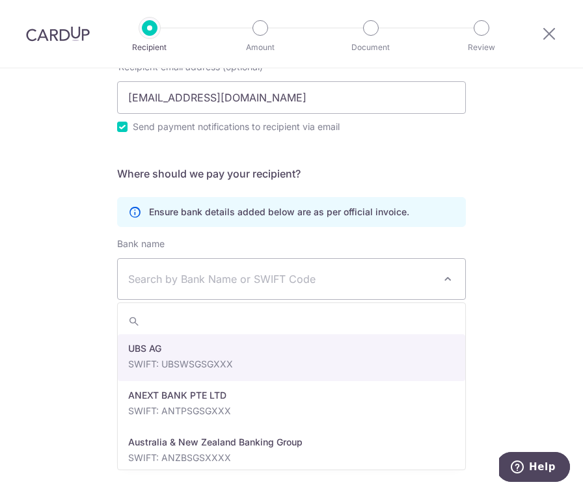
paste input "OCBCSGSG"
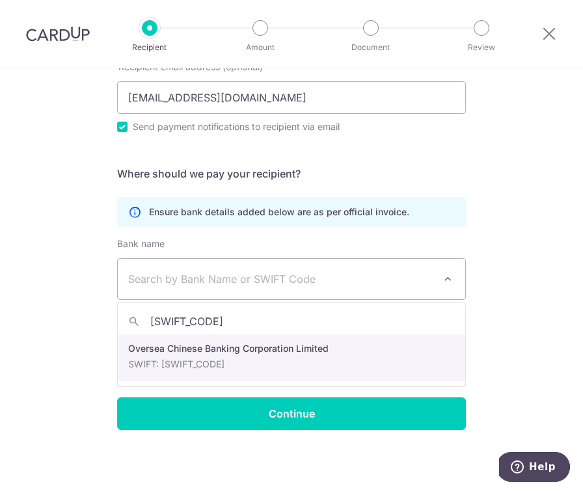
type input "OCBCSGSG"
select select "12"
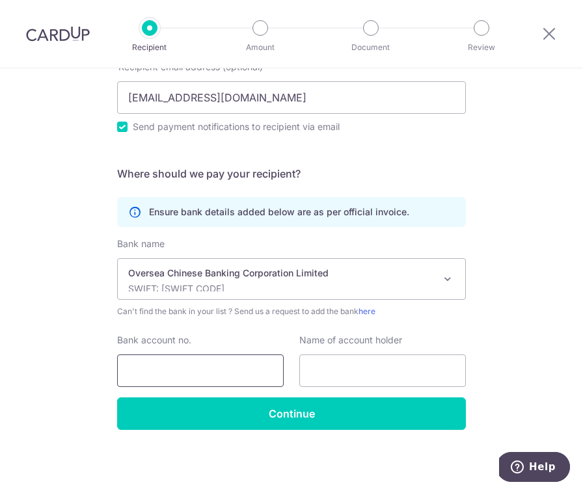
click at [159, 372] on input "Bank account no." at bounding box center [200, 371] width 167 height 33
paste input "687-419176-001"
type input "687-419176-001"
click at [70, 366] on div "Who would you like to pay? Your recipient does not need a CardUp account to rec…" at bounding box center [291, 169] width 583 height 646
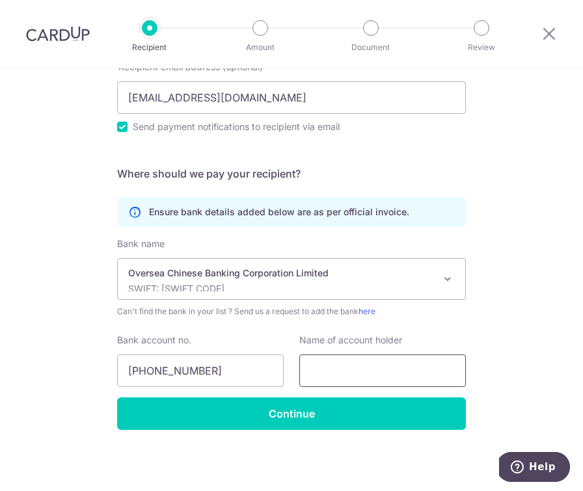
click at [325, 371] on input "text" at bounding box center [382, 371] width 167 height 33
paste input "House on the Hill Pte Ltd"
type input "House on the Hill Pte Ltd"
click at [547, 335] on div "Who would you like to pay? Your recipient does not need a CardUp account to rec…" at bounding box center [291, 169] width 583 height 646
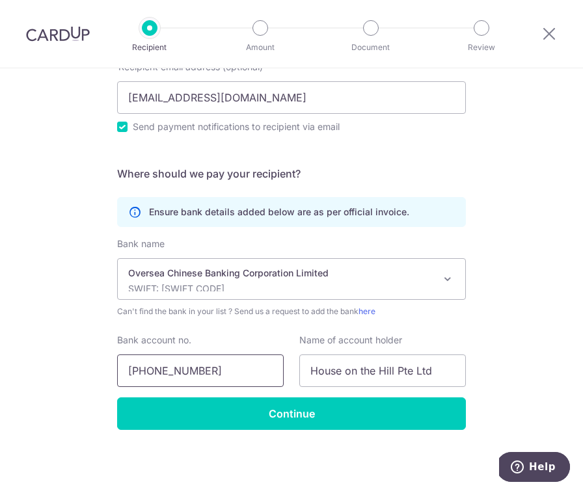
scroll to position [223, 0]
click at [152, 373] on input "687-419176-001" at bounding box center [200, 371] width 167 height 33
click at [185, 375] on input "687419176-001" at bounding box center [200, 371] width 167 height 33
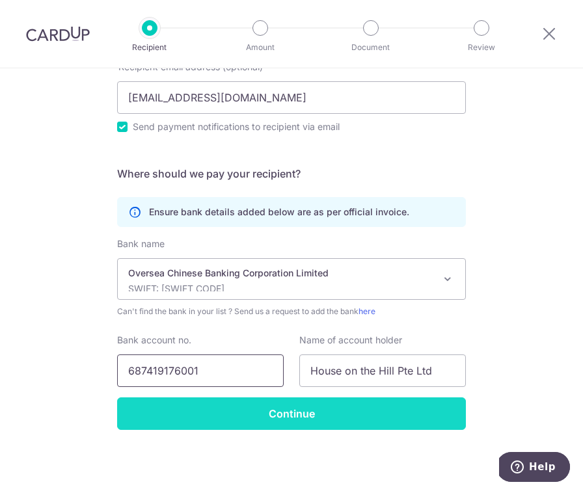
type input "687419176001"
click at [193, 408] on input "Continue" at bounding box center [291, 414] width 349 height 33
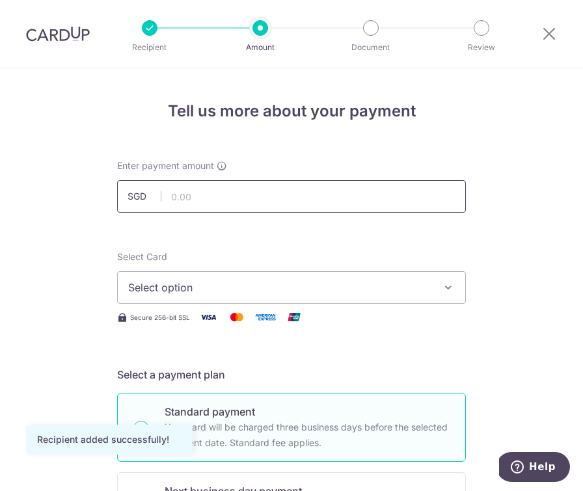
click at [251, 185] on input "text" at bounding box center [291, 196] width 349 height 33
click at [204, 293] on span "Select option" at bounding box center [279, 288] width 303 height 16
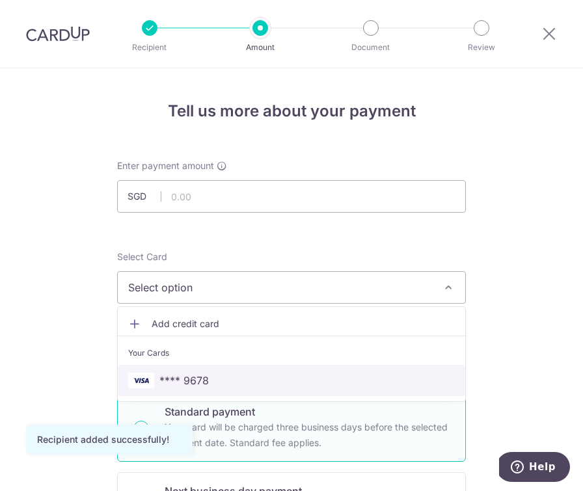
click at [204, 388] on span "**** 9678" at bounding box center [183, 381] width 49 height 16
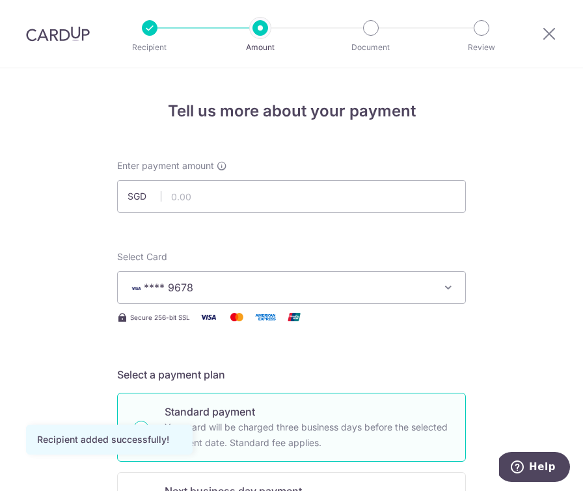
click at [198, 374] on h5 "Select a payment plan" at bounding box center [291, 375] width 349 height 16
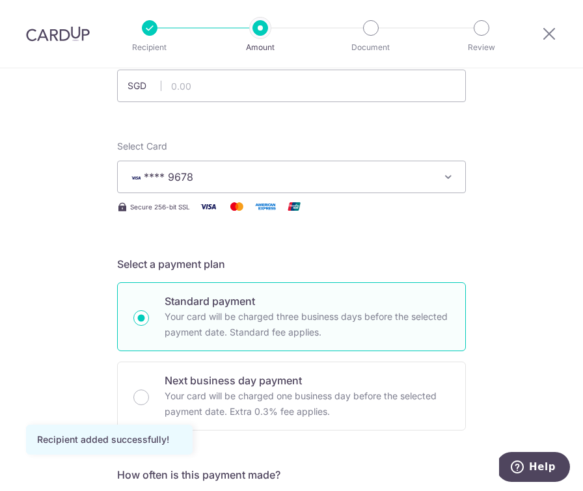
scroll to position [111, 0]
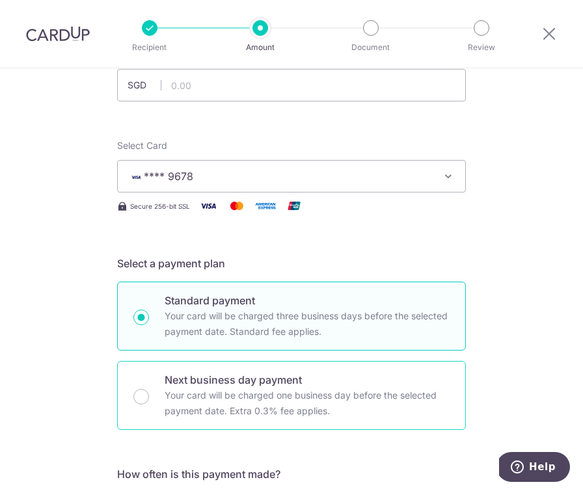
click at [133, 401] on div "Next business day payment Your card will be charged one business day before the…" at bounding box center [291, 395] width 349 height 69
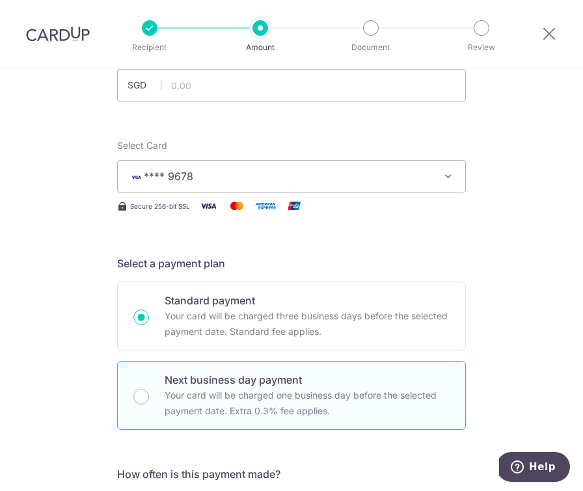
radio input "false"
click at [137, 398] on input "Next business day payment Your card will be charged one business day before the…" at bounding box center [141, 397] width 16 height 16
click at [137, 388] on div "Next business day payment Your card will be charged one business day before the…" at bounding box center [291, 395] width 349 height 69
radio input "true"
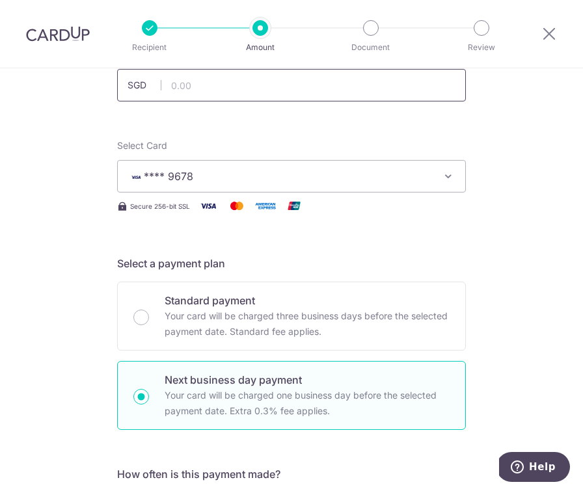
click at [198, 85] on input "text" at bounding box center [291, 85] width 349 height 33
paste input "3732.96"
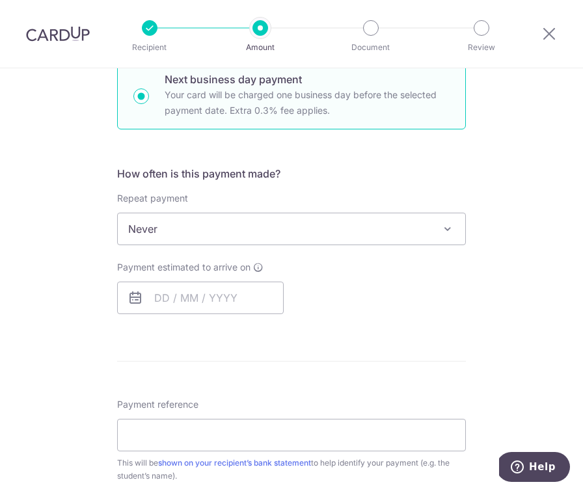
scroll to position [421, 0]
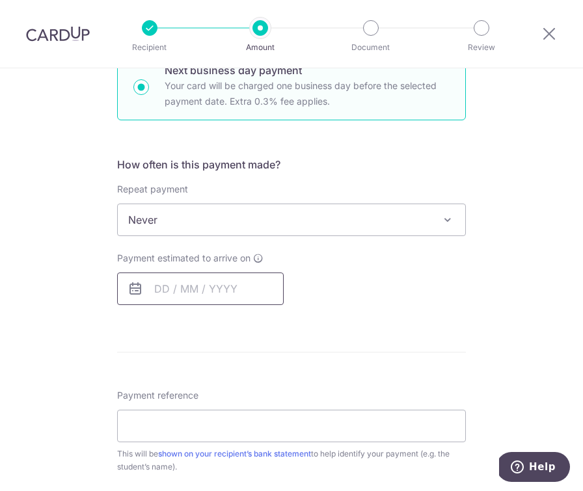
type input "3,732.96"
click at [183, 288] on input "text" at bounding box center [200, 289] width 167 height 33
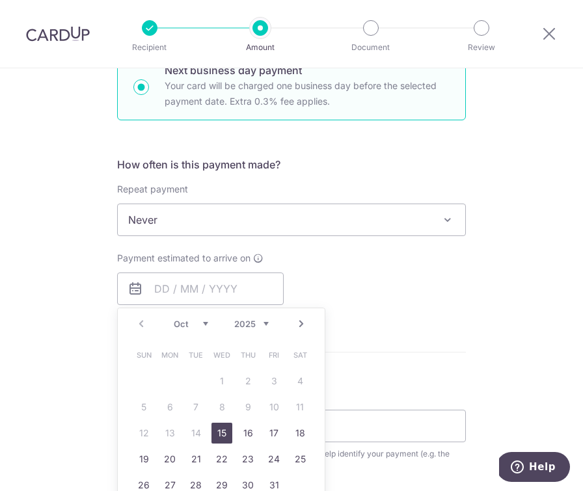
click at [221, 430] on link "15" at bounding box center [221, 433] width 21 height 21
type input "15/10/2025"
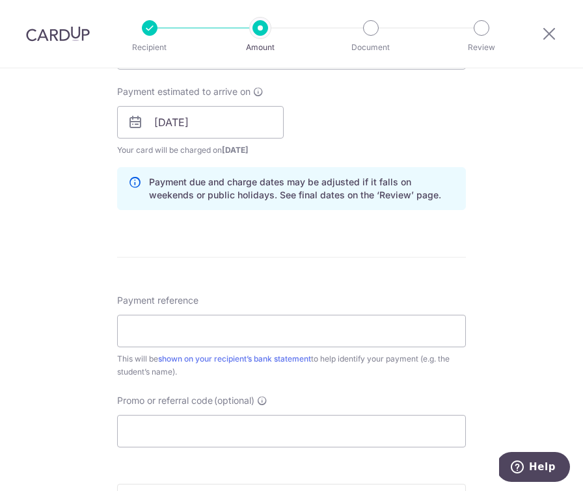
scroll to position [588, 0]
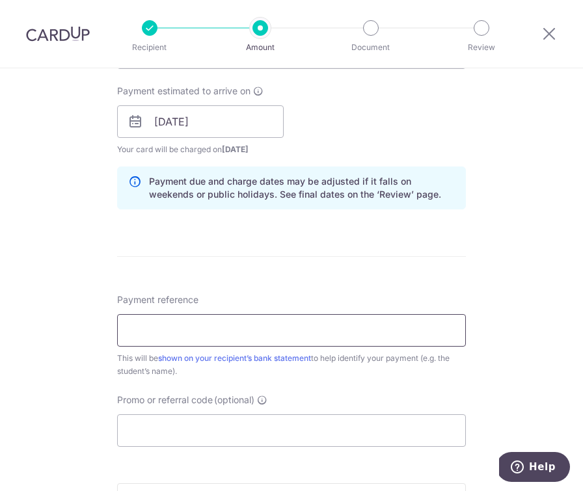
click at [188, 327] on input "Payment reference" at bounding box center [291, 330] width 349 height 33
paste input "Cheong Ze Xu Lukas"
type input "Cheong Ze Xu Lukas"
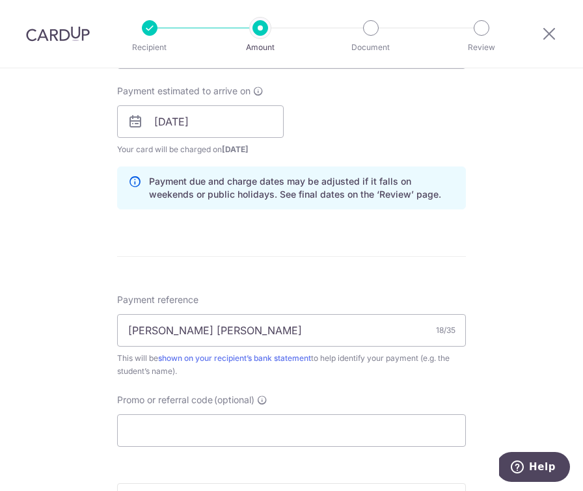
click at [67, 341] on div "Tell us more about your payment Enter payment amount SGD 3,732.96 3732.96 Recip…" at bounding box center [291, 130] width 583 height 1300
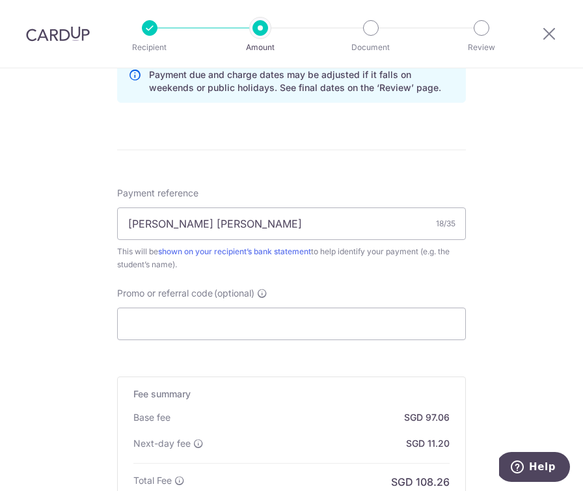
scroll to position [696, 0]
click at [181, 321] on input "Promo or referral code (optional)" at bounding box center [291, 323] width 349 height 33
paste input "OFF225"
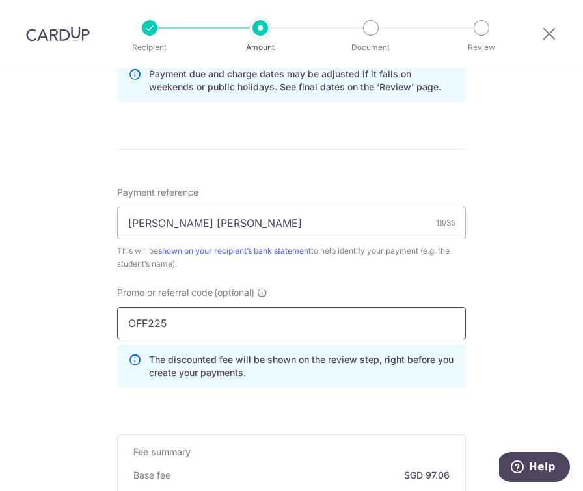
type input "OFF225"
click at [94, 344] on div "Tell us more about your payment Enter payment amount SGD 3,732.96 3732.96 Recip…" at bounding box center [291, 52] width 583 height 1358
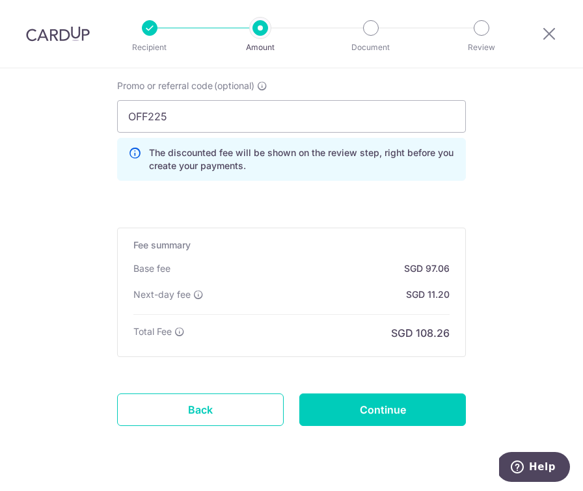
scroll to position [918, 0]
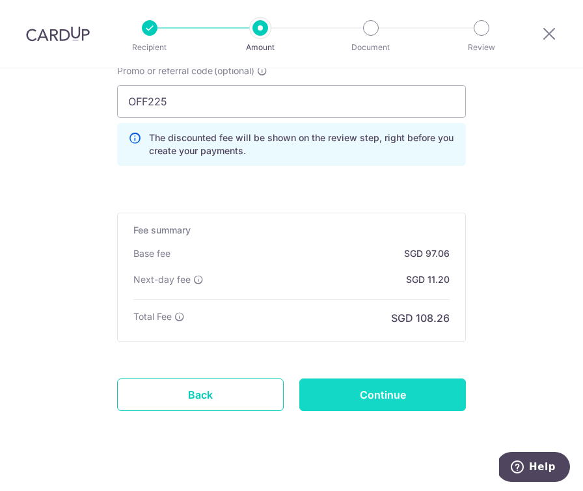
click at [359, 393] on input "Continue" at bounding box center [382, 395] width 167 height 33
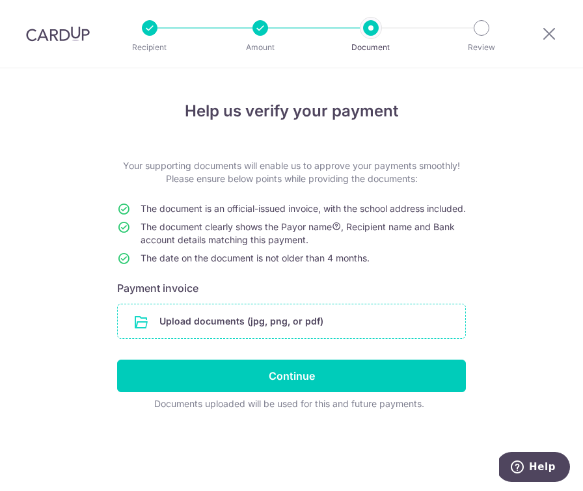
click at [228, 337] on input "file" at bounding box center [292, 322] width 348 height 34
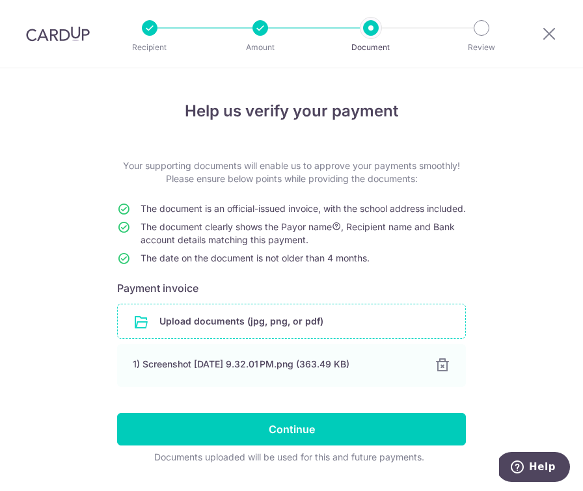
click at [274, 338] on input "file" at bounding box center [292, 322] width 348 height 34
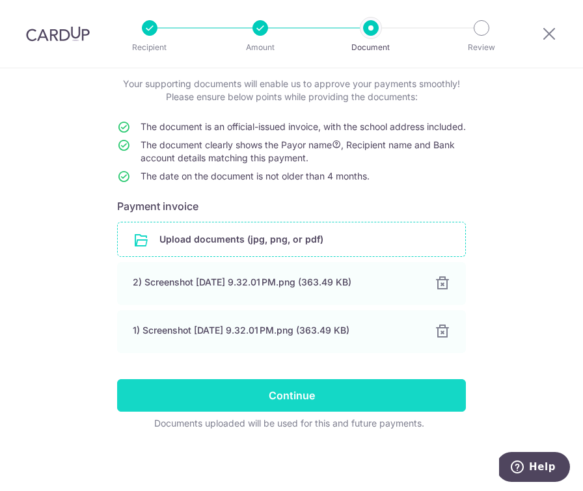
scroll to position [95, 0]
click at [288, 394] on input "Continue" at bounding box center [291, 395] width 349 height 33
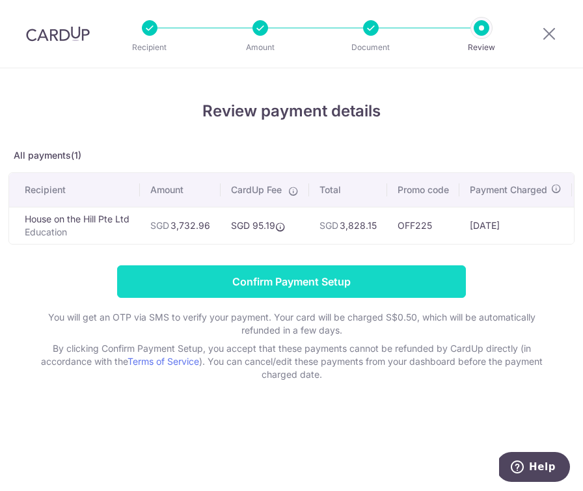
click at [312, 286] on input "Confirm Payment Setup" at bounding box center [291, 282] width 349 height 33
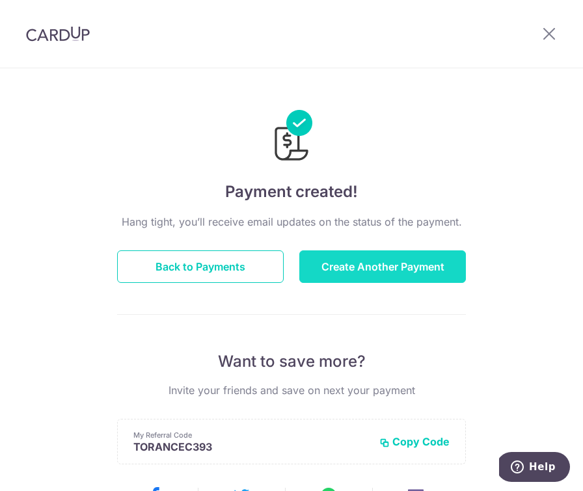
click at [361, 267] on button "Create Another Payment" at bounding box center [382, 267] width 167 height 33
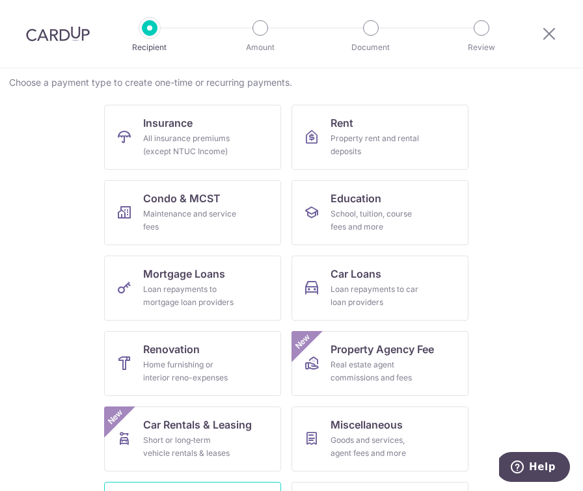
scroll to position [94, 0]
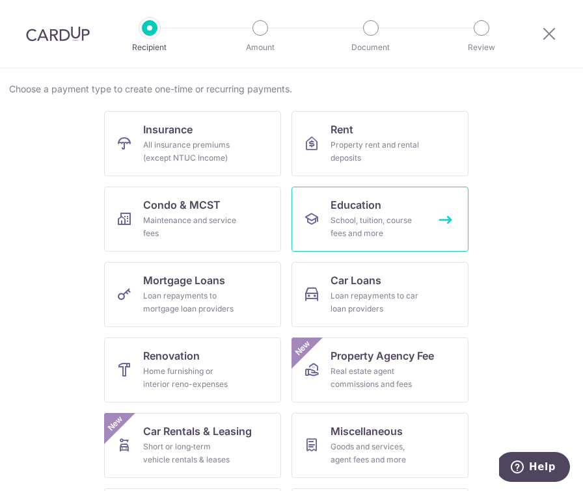
click at [389, 232] on div "School, tuition, course fees and more" at bounding box center [378, 227] width 94 height 26
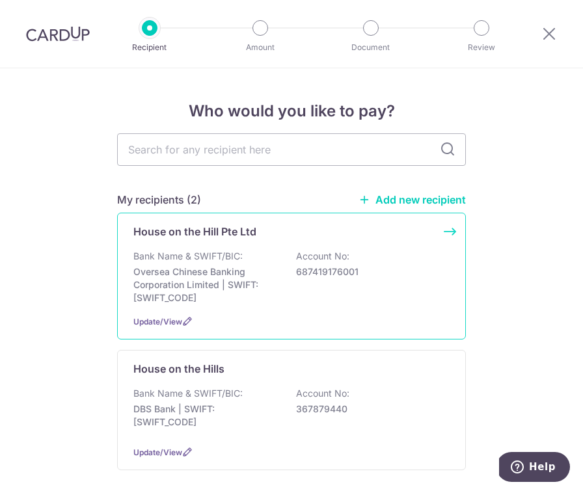
click at [236, 246] on div "House on the Hill Pte Ltd Bank Name & SWIFT/BIC: Oversea Chinese Banking Corpor…" at bounding box center [291, 276] width 349 height 127
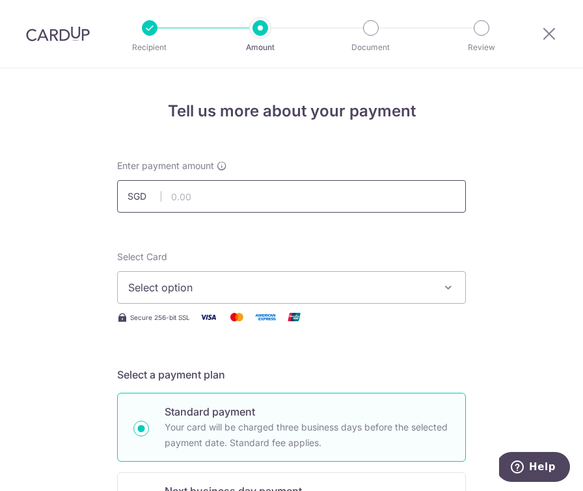
click at [198, 192] on input "text" at bounding box center [291, 196] width 349 height 33
paste input "3677.22"
click at [202, 292] on span "Select option" at bounding box center [279, 288] width 303 height 16
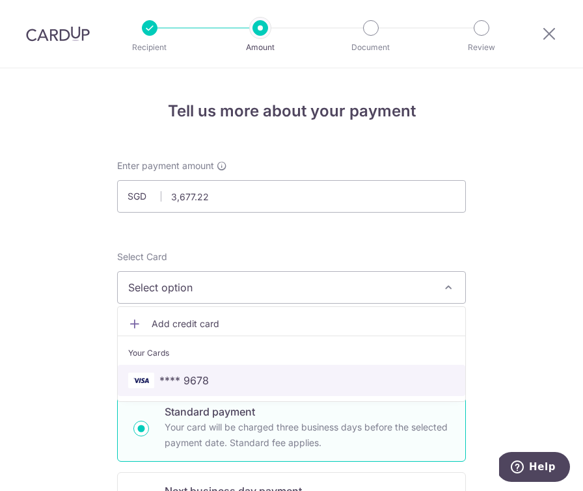
click at [204, 383] on span "**** 9678" at bounding box center [183, 381] width 49 height 16
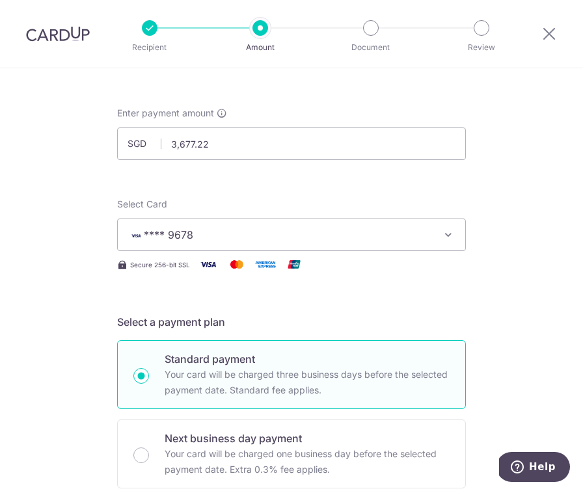
scroll to position [42, 0]
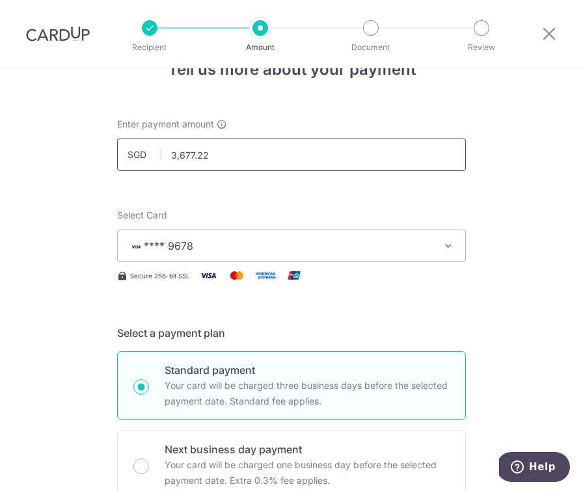
click at [181, 157] on input "3,677.22" at bounding box center [291, 155] width 349 height 33
type input "3,677.22"
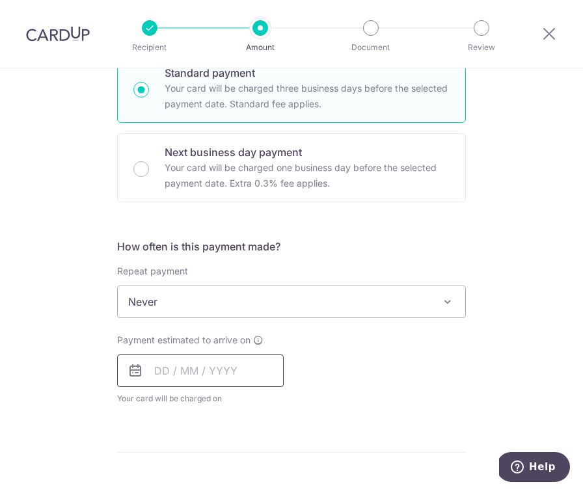
scroll to position [327, 0]
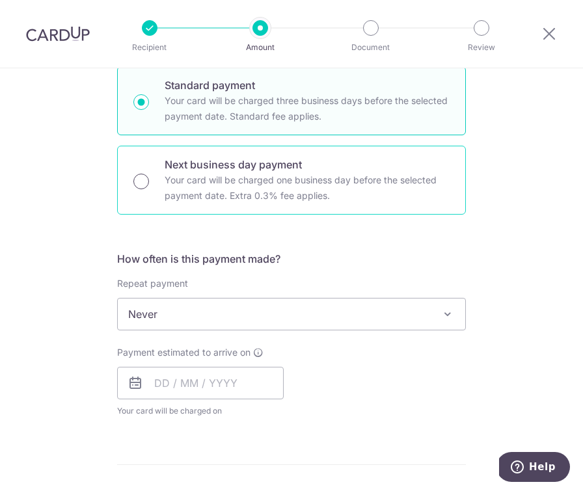
click at [145, 184] on input "Next business day payment Your card will be charged one business day before the…" at bounding box center [141, 182] width 16 height 16
radio input "true"
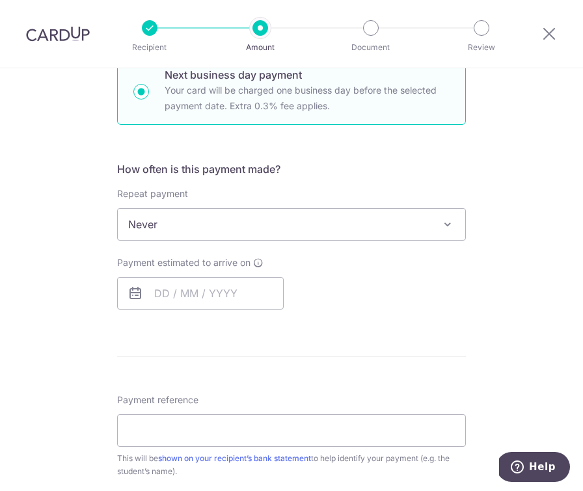
scroll to position [438, 0]
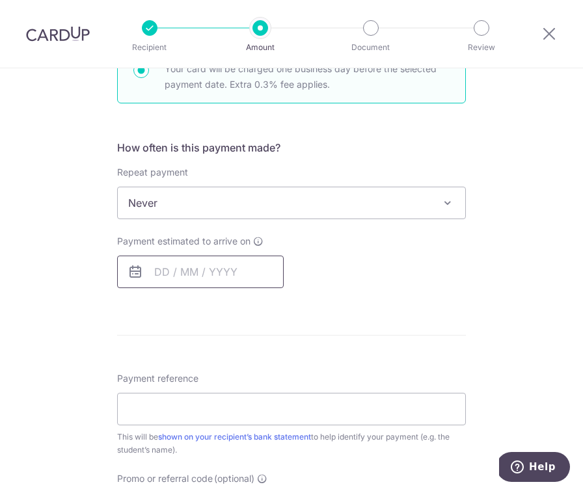
click at [219, 272] on input "text" at bounding box center [200, 272] width 167 height 33
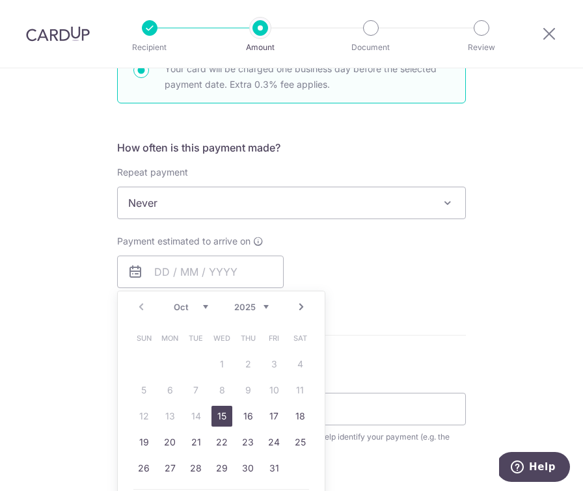
click at [219, 413] on link "15" at bounding box center [221, 416] width 21 height 21
type input "[DATE]"
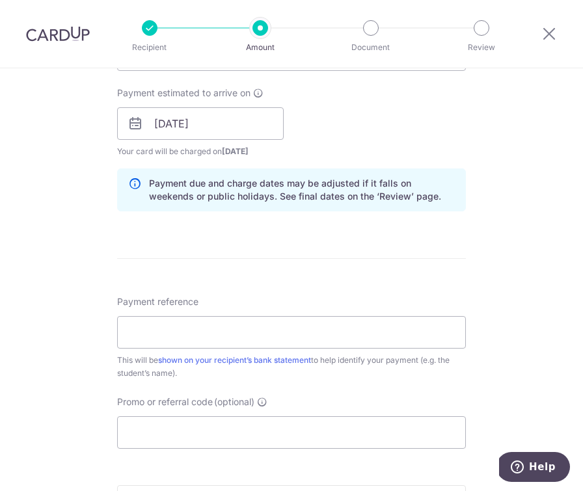
scroll to position [587, 0]
click at [175, 340] on input "Payment reference" at bounding box center [291, 332] width 349 height 33
paste input "[PERSON_NAME] [PERSON_NAME]"
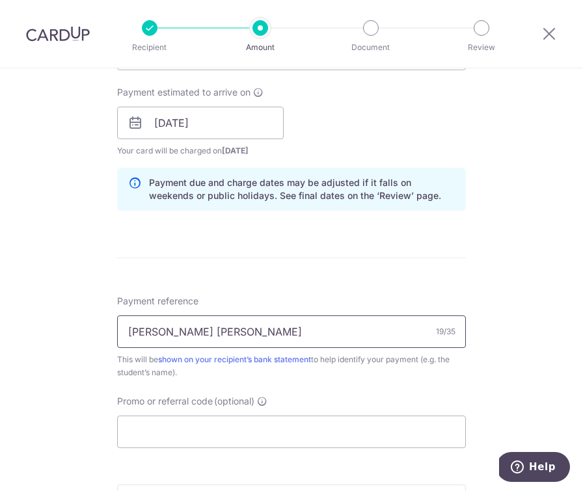
type input "[PERSON_NAME] [PERSON_NAME]"
click at [58, 355] on div "Tell us more about your payment Enter payment amount SGD 3,677.22 3677.22 Selec…" at bounding box center [291, 131] width 583 height 1300
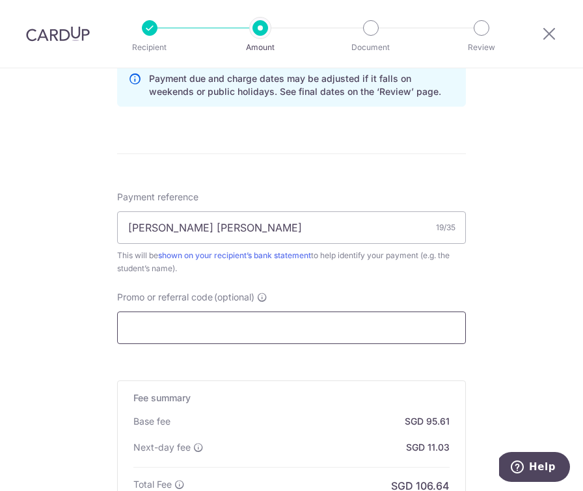
scroll to position [692, 0]
click at [156, 329] on input "Promo or referral code (optional)" at bounding box center [291, 327] width 349 height 33
paste input "OFF225"
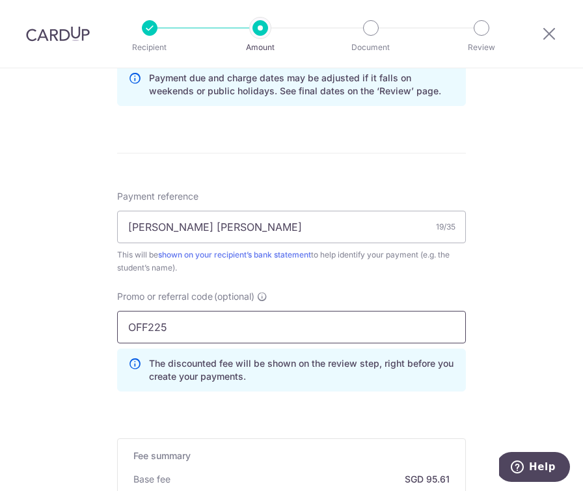
type input "OFF225"
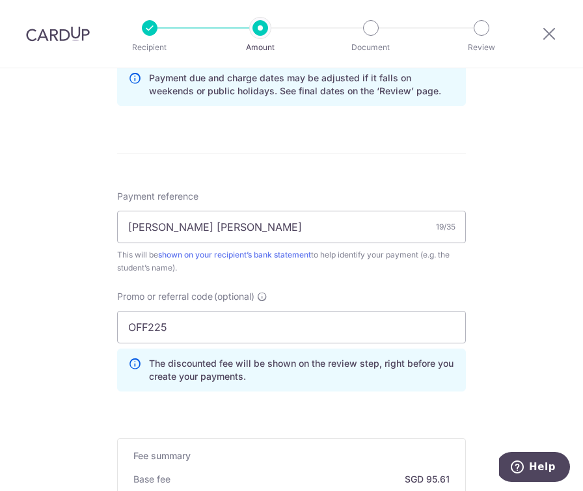
click at [33, 273] on div "Tell us more about your payment Enter payment amount SGD 3,677.22 3677.22 Selec…" at bounding box center [291, 56] width 583 height 1358
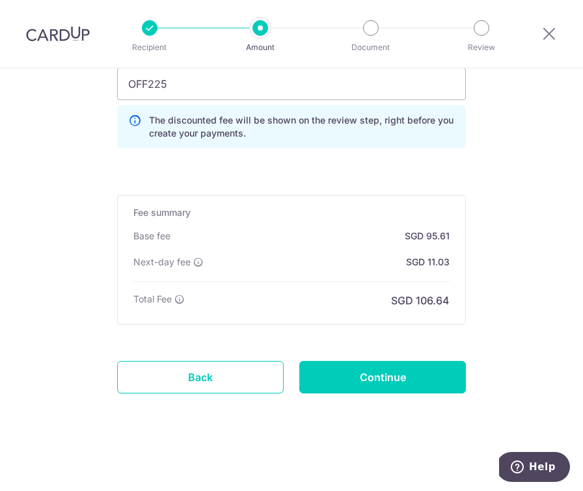
scroll to position [935, 0]
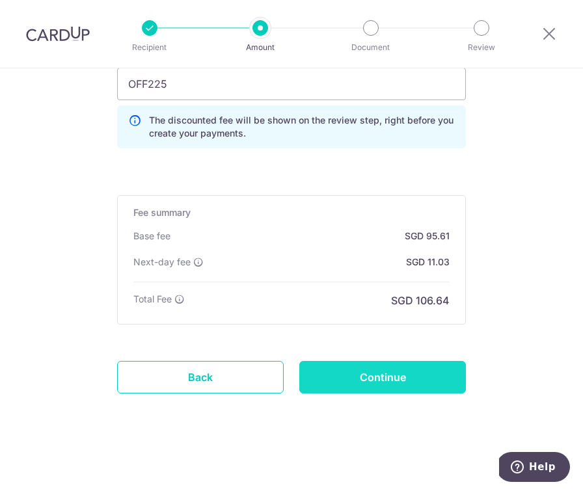
click at [377, 377] on input "Continue" at bounding box center [382, 377] width 167 height 33
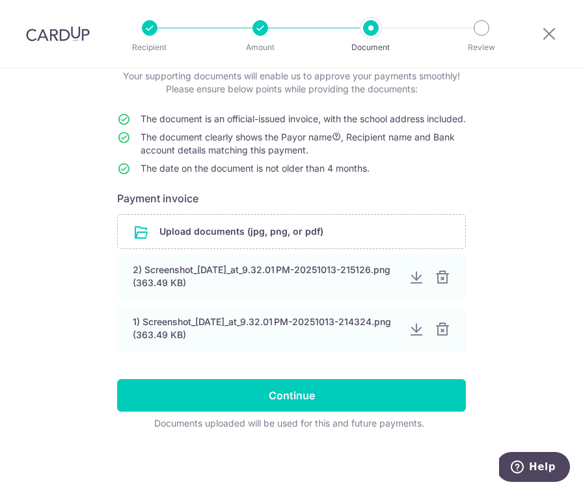
scroll to position [103, 0]
click at [284, 235] on input "file" at bounding box center [292, 232] width 348 height 34
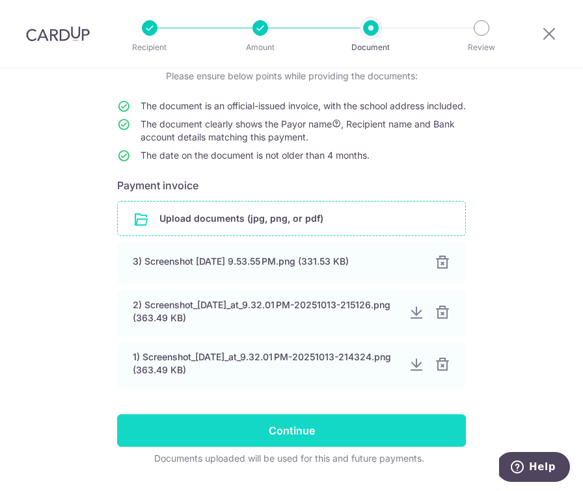
click at [257, 441] on input "Continue" at bounding box center [291, 431] width 349 height 33
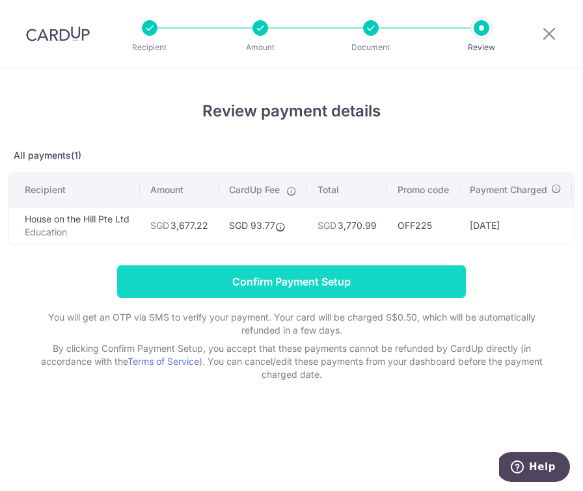
click at [285, 288] on input "Confirm Payment Setup" at bounding box center [291, 282] width 349 height 33
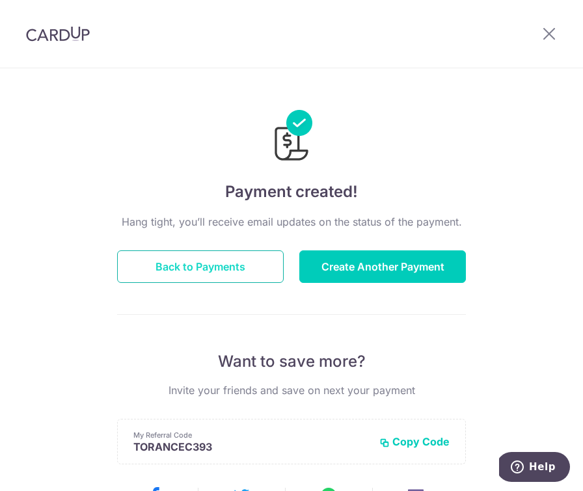
click at [252, 262] on button "Back to Payments" at bounding box center [200, 267] width 167 height 33
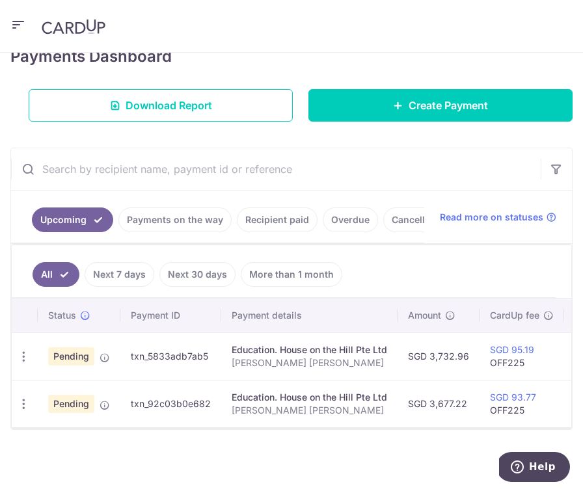
click at [415, 269] on ul "All Next 7 days Next 30 days More than 1 month" at bounding box center [284, 271] width 544 height 53
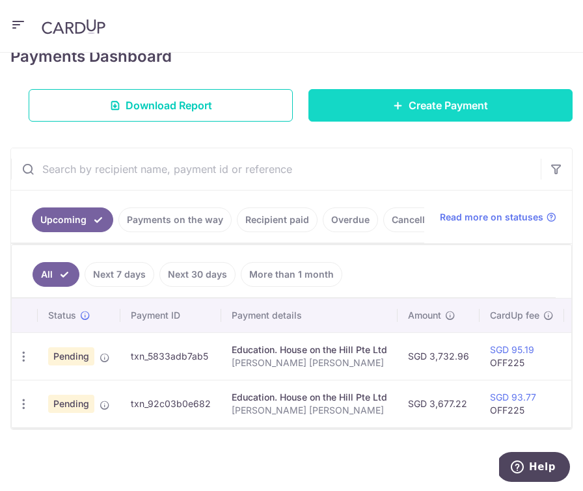
click at [432, 104] on span "Create Payment" at bounding box center [448, 106] width 79 height 16
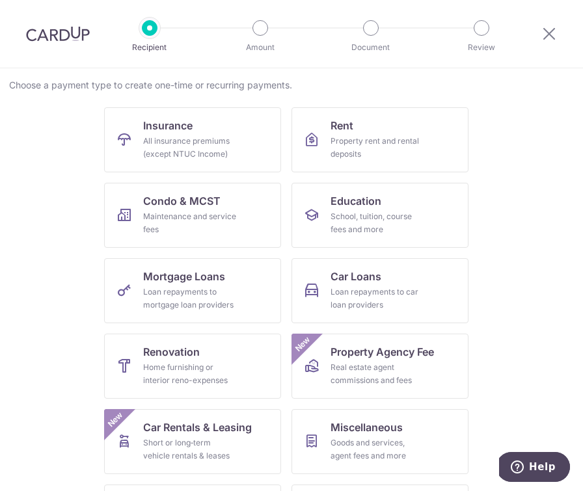
scroll to position [124, 0]
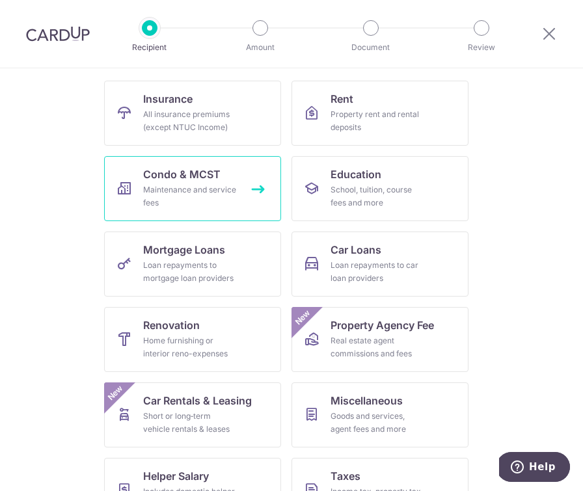
click at [223, 187] on div "Maintenance and service fees" at bounding box center [190, 197] width 94 height 26
